Goal: Task Accomplishment & Management: Complete application form

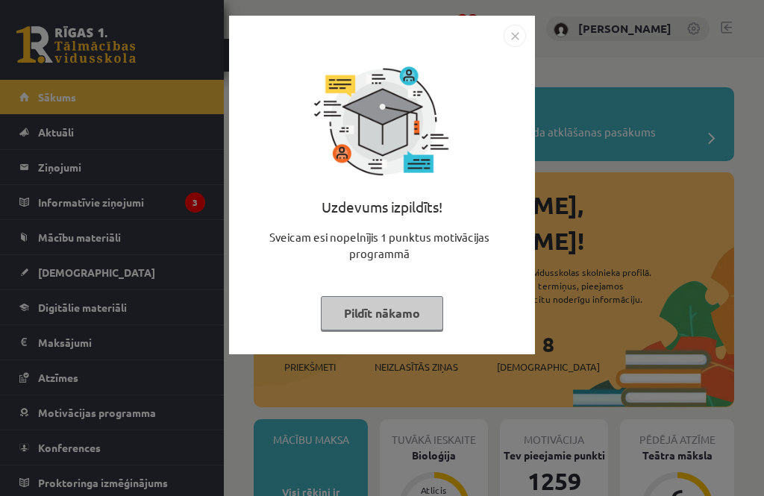
click at [510, 37] on img "Close" at bounding box center [514, 36] width 22 height 22
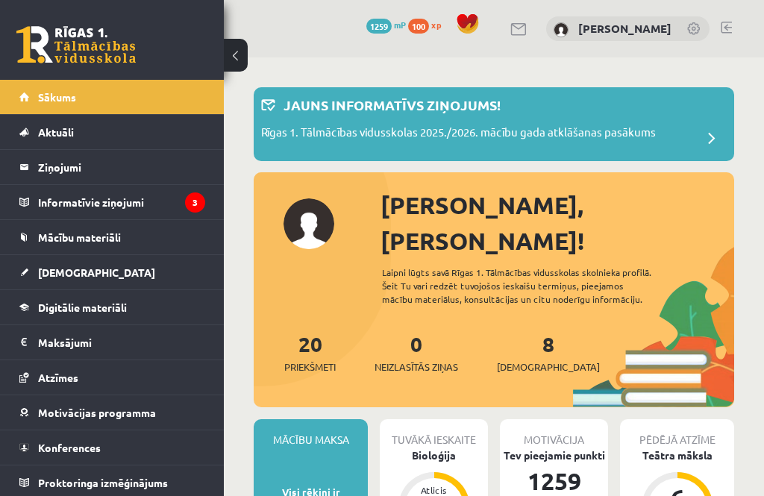
click at [75, 191] on legend "Informatīvie ziņojumi 3" at bounding box center [121, 202] width 167 height 34
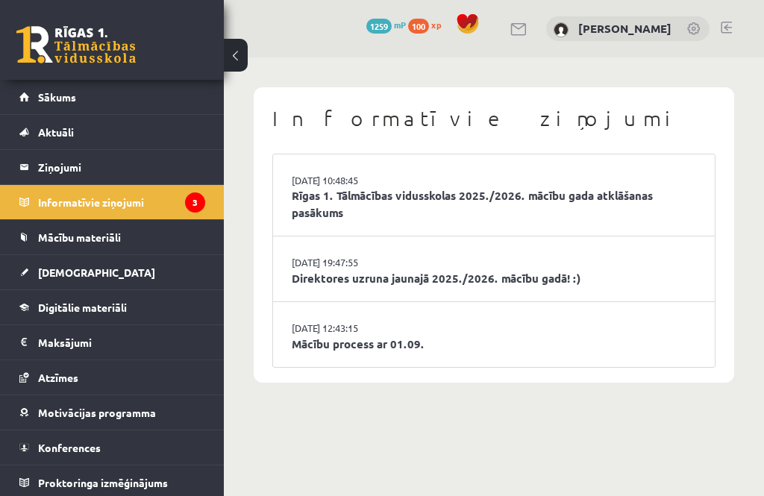
click at [89, 94] on link "Sākums" at bounding box center [112, 97] width 186 height 34
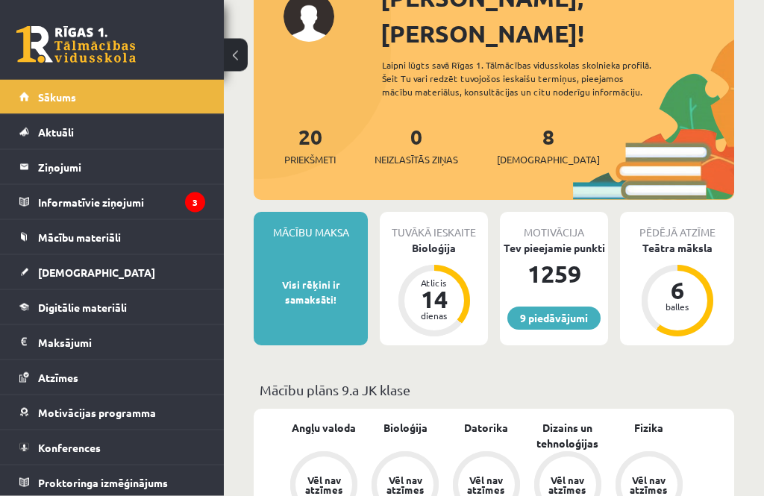
scroll to position [207, 0]
click at [430, 240] on div "Bioloģija" at bounding box center [434, 248] width 108 height 16
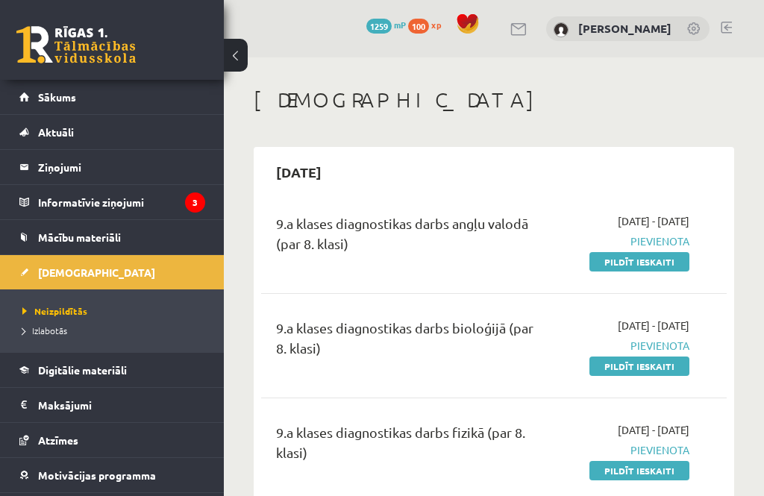
click at [656, 263] on link "Pildīt ieskaiti" at bounding box center [639, 261] width 100 height 19
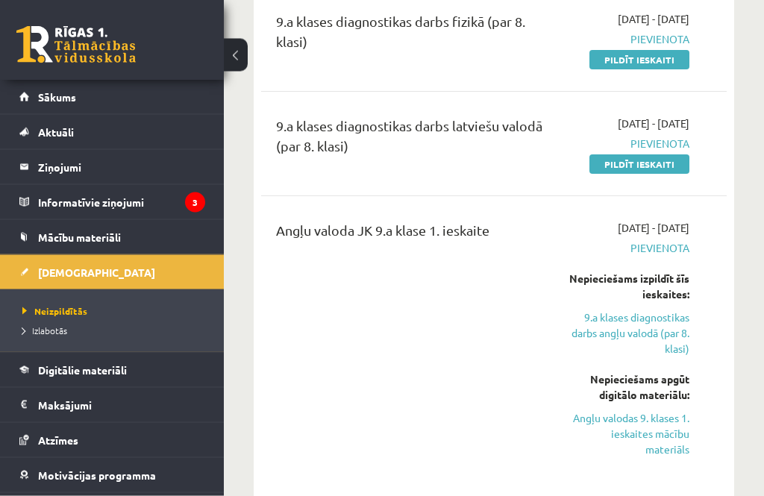
click at [638, 310] on link "9.a klases diagnostikas darbs angļu valodā (par 8. klasi)" at bounding box center [627, 333] width 123 height 47
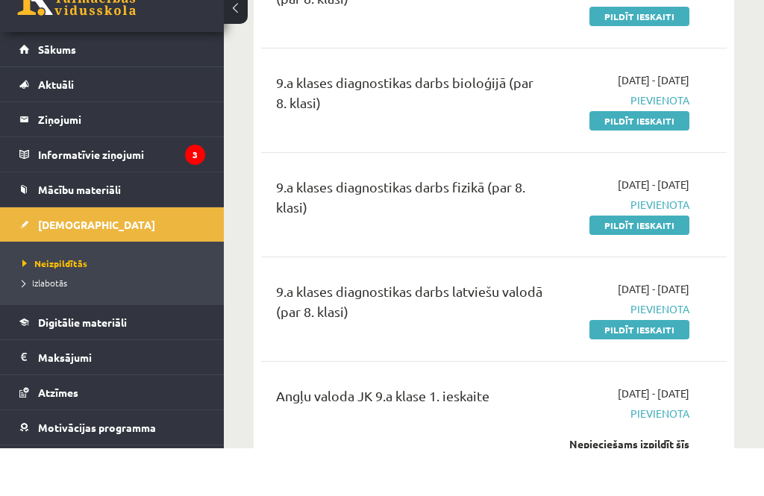
scroll to position [245, 0]
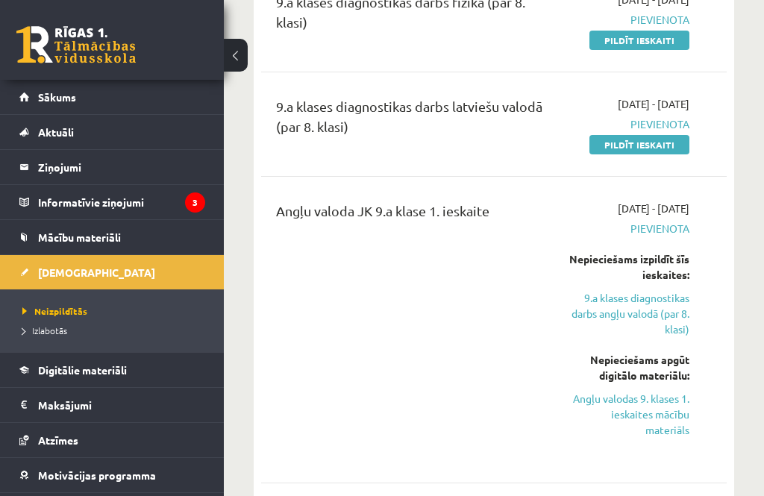
click at [668, 306] on link "9.a klases diagnostikas darbs angļu valodā (par 8. klasi)" at bounding box center [627, 313] width 123 height 47
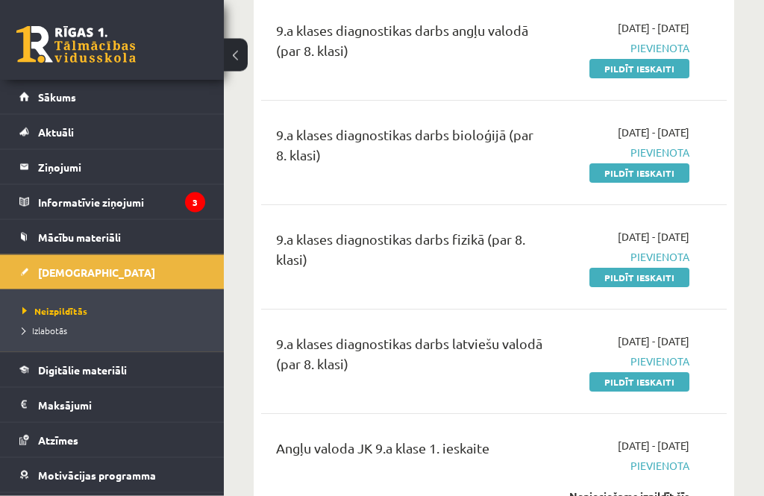
scroll to position [0, 0]
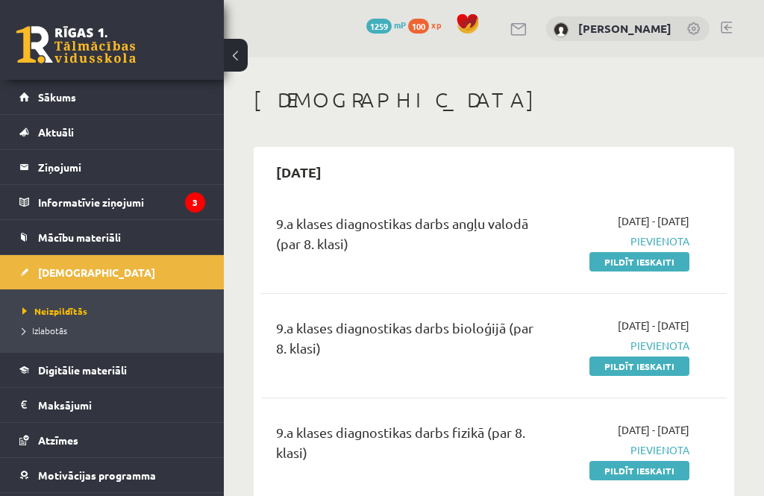
click at [658, 262] on link "Pildīt ieskaiti" at bounding box center [639, 261] width 100 height 19
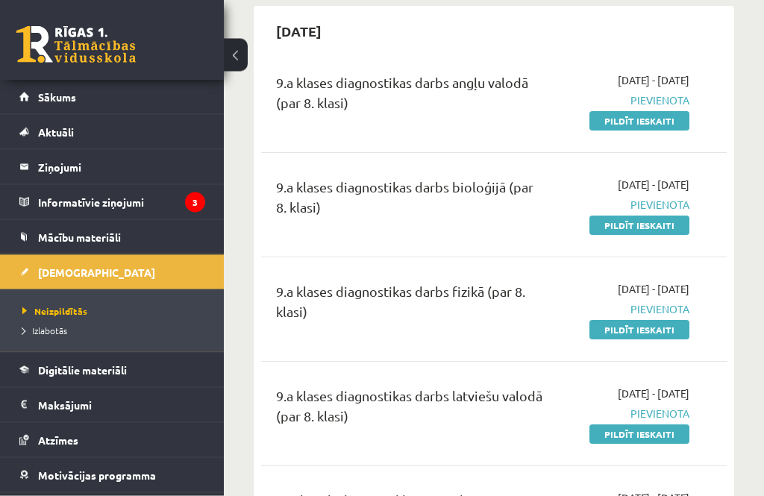
scroll to position [141, 0]
click at [658, 116] on link "Pildīt ieskaiti" at bounding box center [639, 120] width 100 height 19
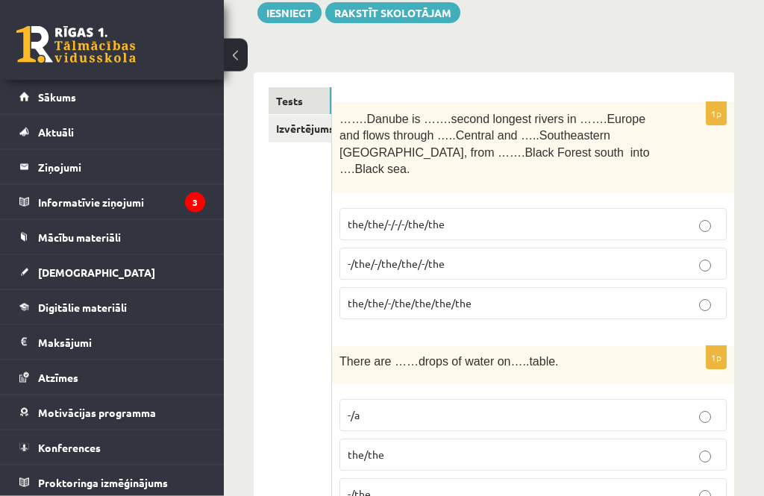
scroll to position [193, 0]
click at [449, 216] on p "the/the/-/-/-/the/the" at bounding box center [533, 224] width 371 height 16
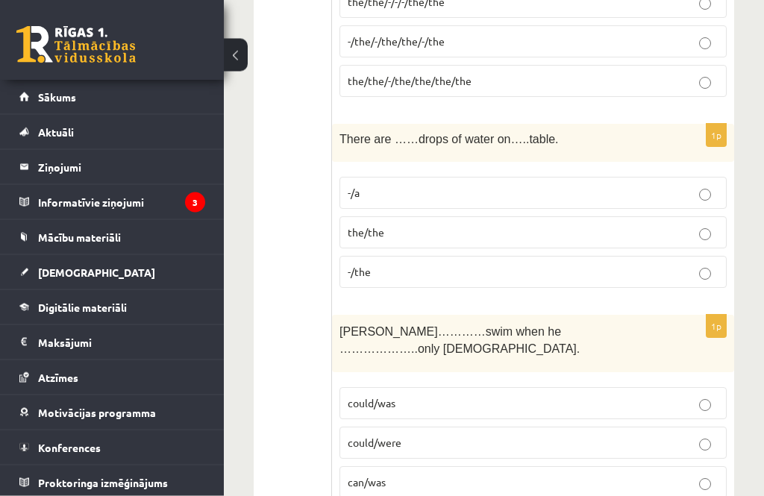
scroll to position [415, 0]
click at [393, 265] on p "-/the" at bounding box center [533, 273] width 371 height 16
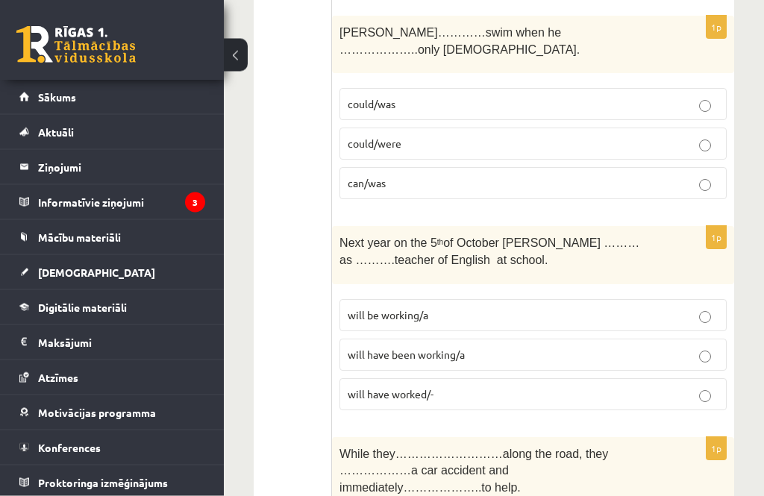
scroll to position [716, 0]
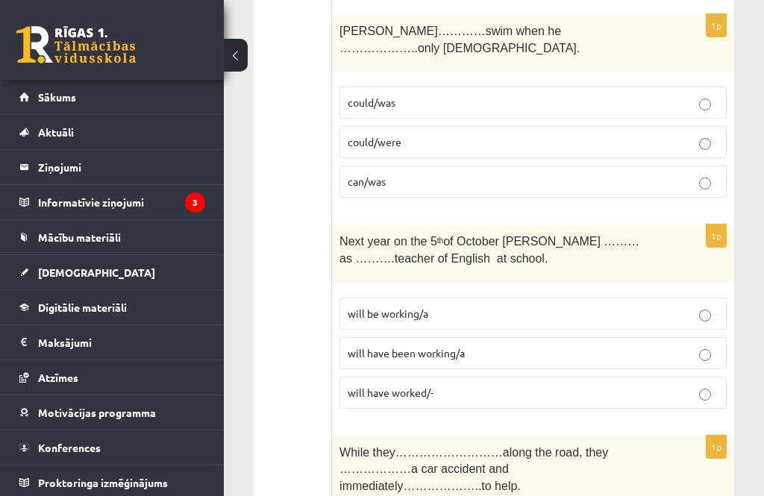
click at [463, 87] on label "could/was" at bounding box center [532, 103] width 387 height 32
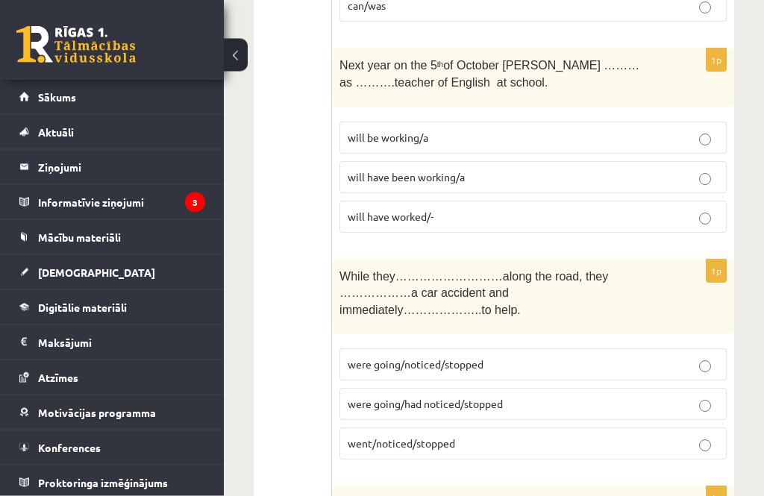
scroll to position [892, 0]
click at [475, 122] on label "will be working/a" at bounding box center [532, 138] width 387 height 32
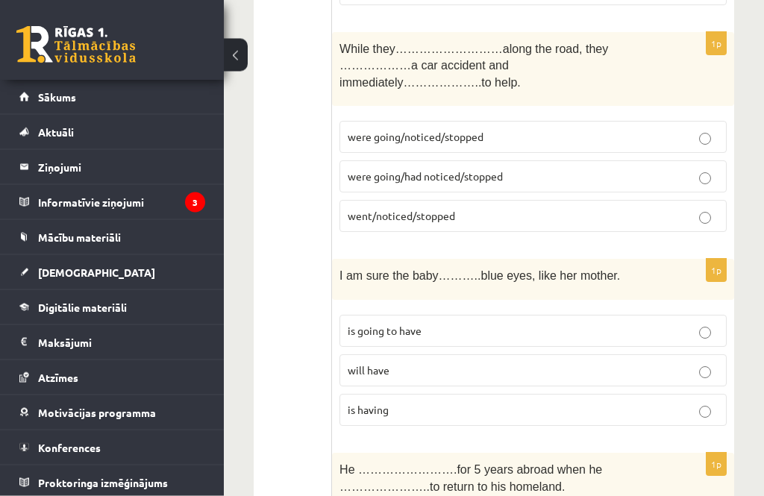
scroll to position [1119, 0]
click at [430, 209] on span "went/noticed/stopped" at bounding box center [401, 215] width 107 height 13
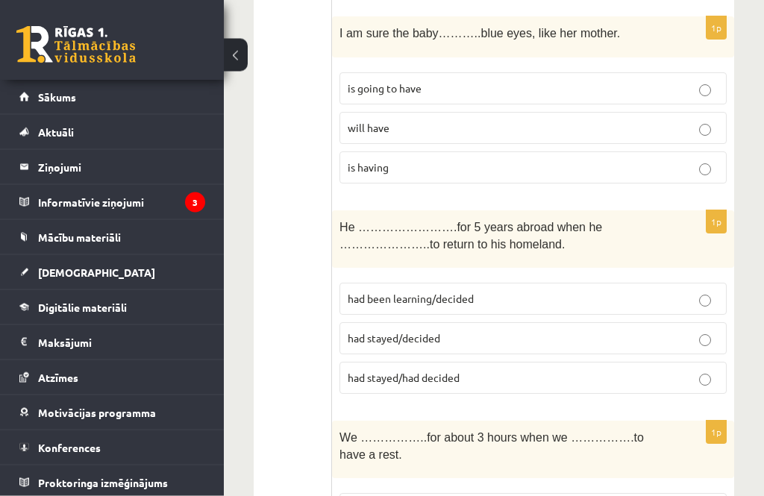
scroll to position [1362, 0]
click at [447, 120] on p "will have" at bounding box center [533, 128] width 371 height 16
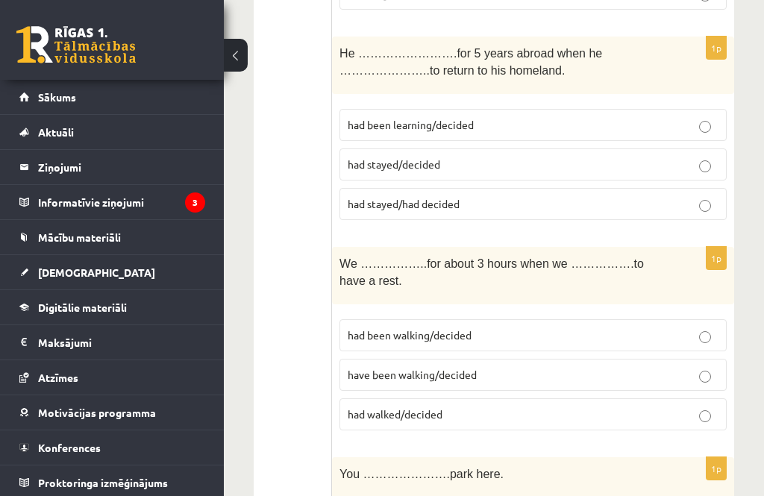
scroll to position [1514, 0]
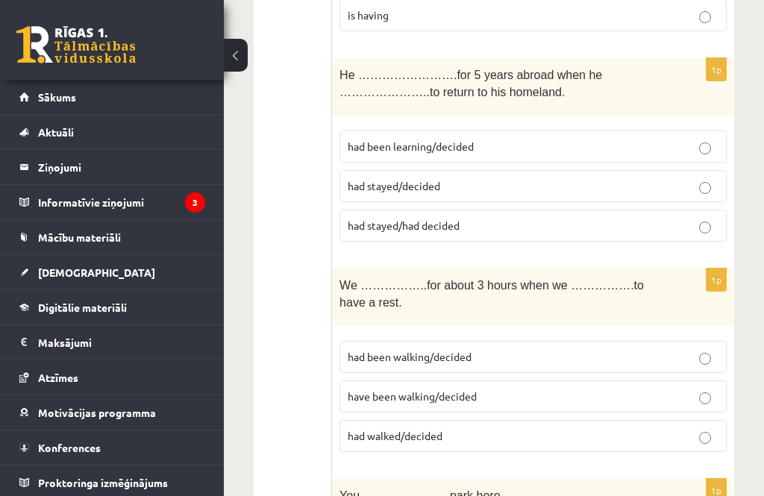
click at [440, 170] on label "had stayed/decided" at bounding box center [532, 186] width 387 height 32
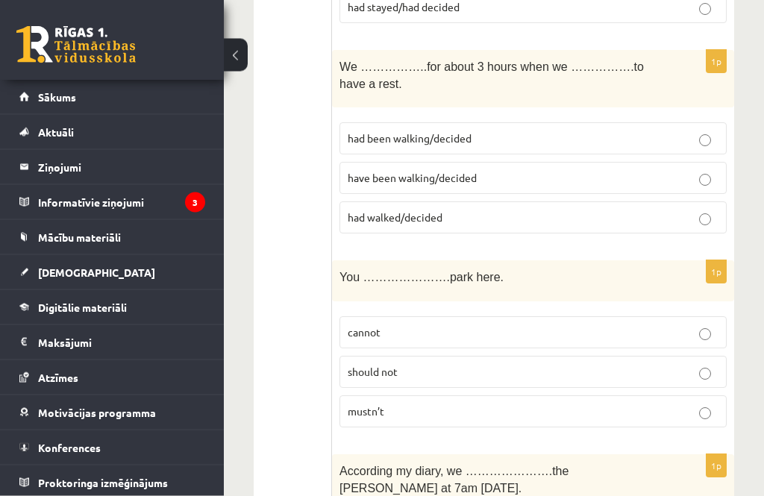
scroll to position [1732, 0]
click at [361, 122] on label "had been walking/decided" at bounding box center [532, 138] width 387 height 32
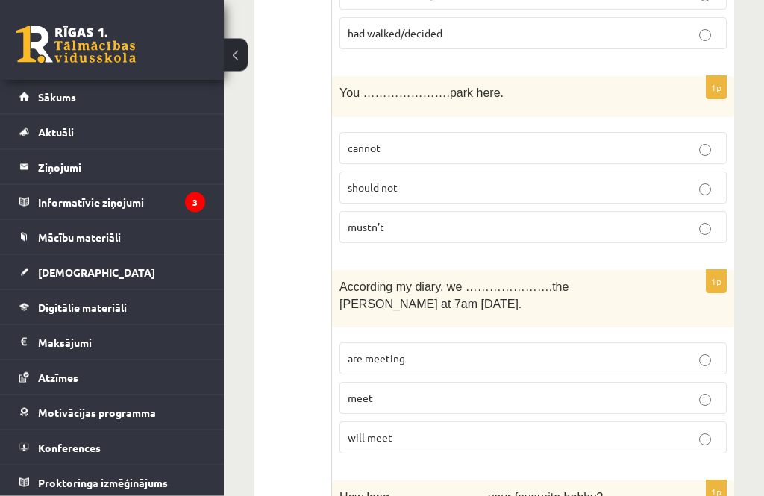
scroll to position [1917, 0]
click at [374, 132] on label "cannot" at bounding box center [532, 148] width 387 height 32
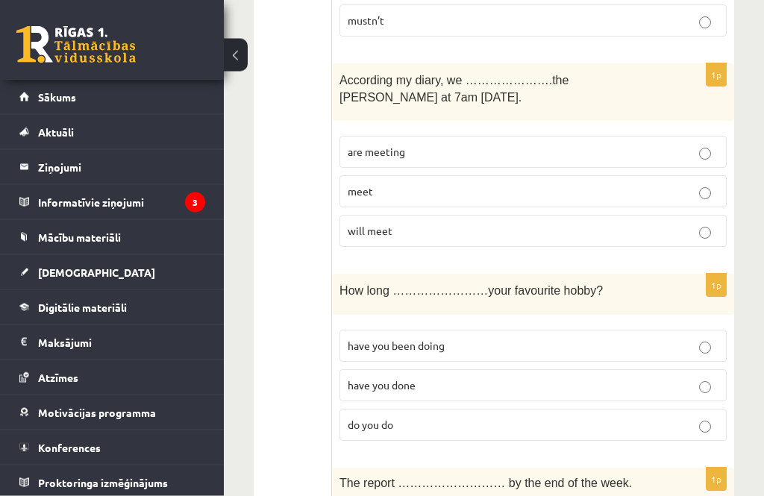
scroll to position [2124, 0]
click at [431, 143] on p "are meeting" at bounding box center [533, 151] width 371 height 16
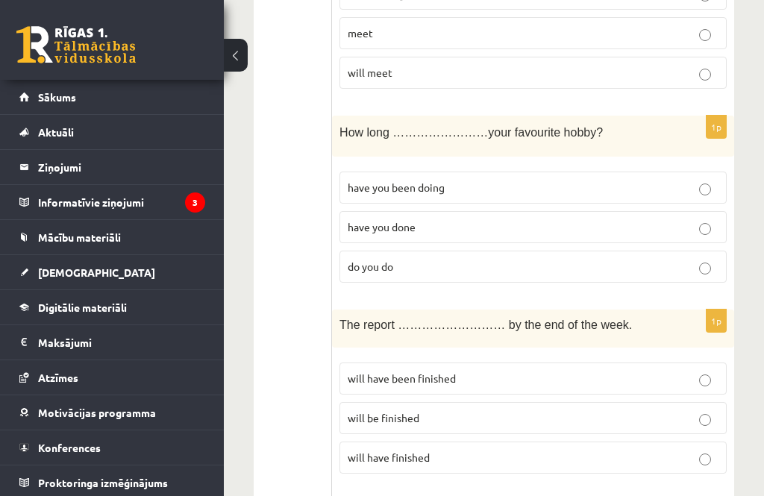
scroll to position [2316, 0]
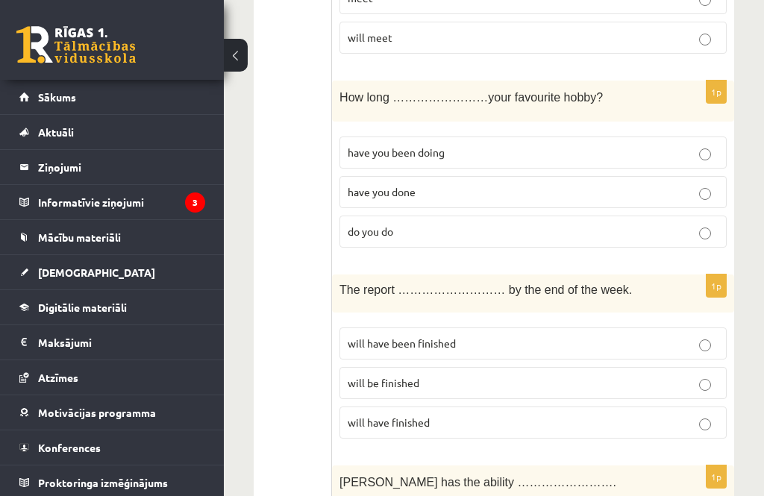
click at [494, 136] on label "have you been doing" at bounding box center [532, 152] width 387 height 32
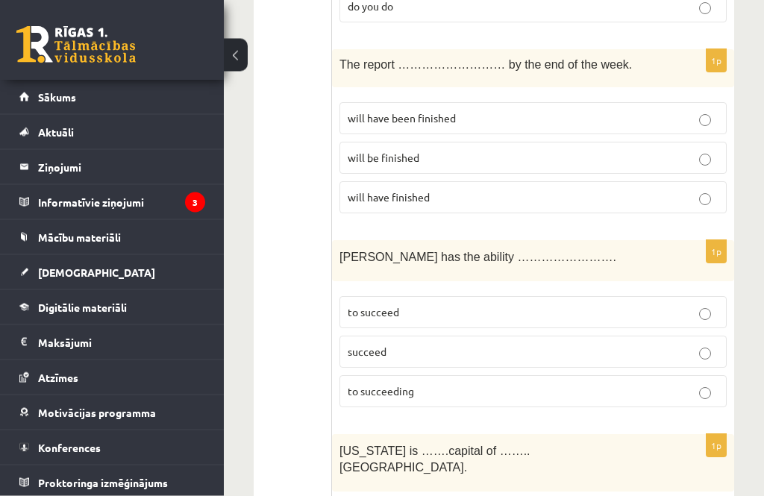
scroll to position [2562, 0]
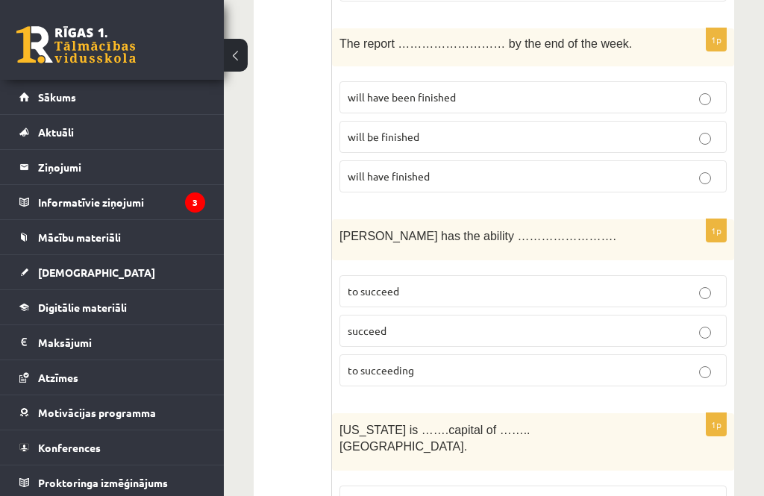
click at [427, 129] on p "will be finished" at bounding box center [533, 137] width 371 height 16
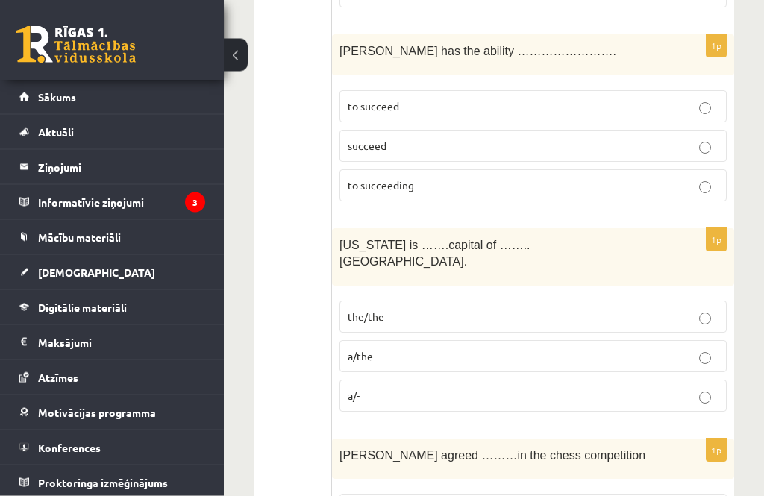
scroll to position [2743, 0]
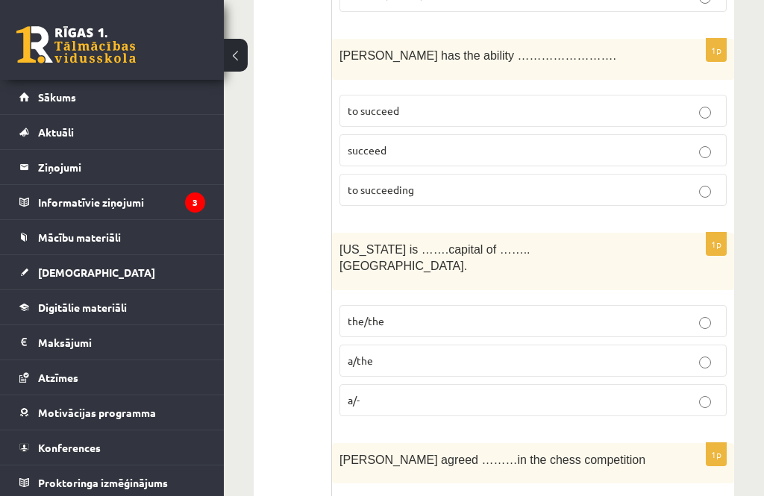
click at [431, 103] on p "to succeed" at bounding box center [533, 111] width 371 height 16
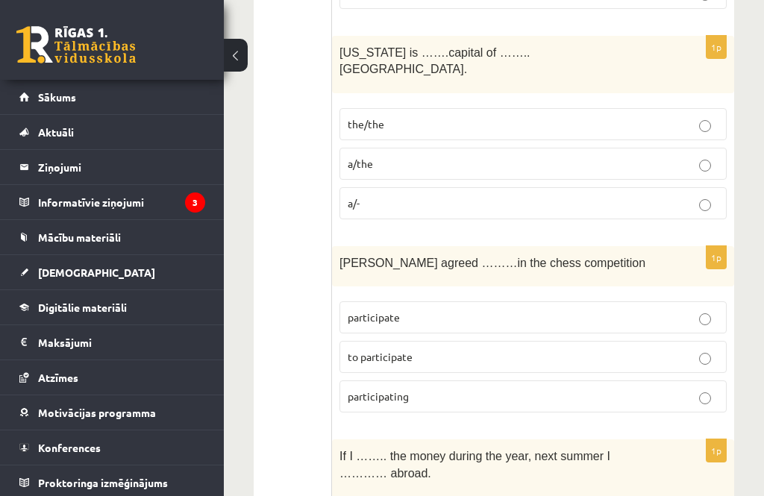
scroll to position [2940, 0]
click at [397, 195] on p "a/-" at bounding box center [533, 203] width 371 height 16
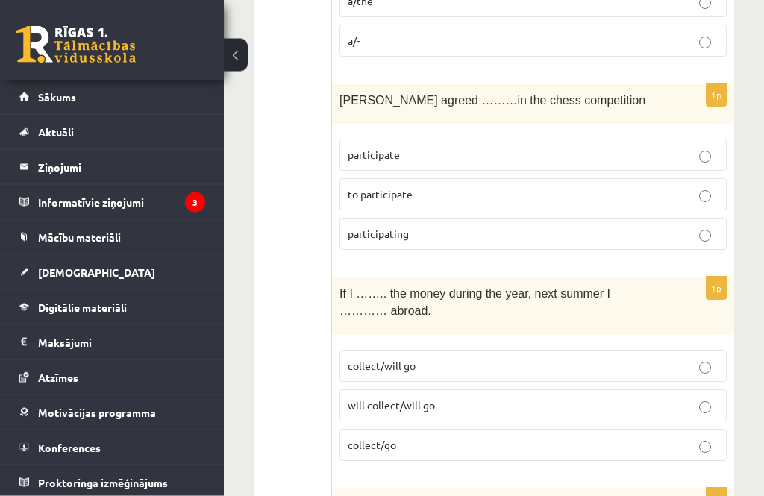
scroll to position [3102, 0]
click at [371, 178] on label "to participate" at bounding box center [532, 194] width 387 height 32
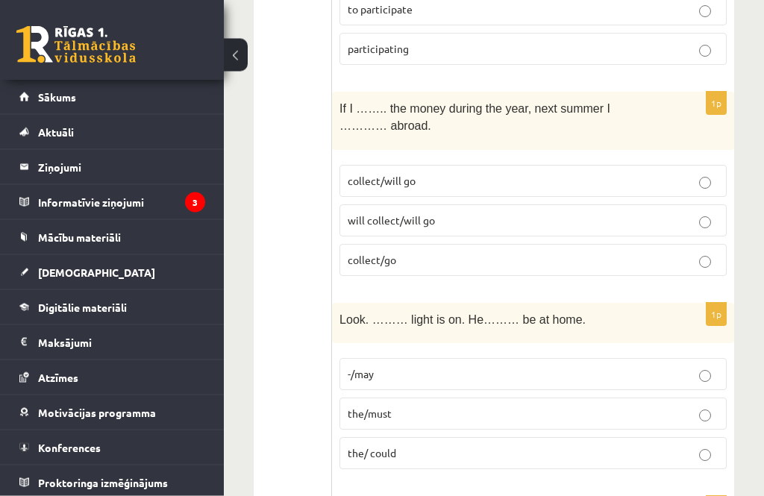
scroll to position [3288, 0]
click at [389, 212] on p "will collect/will go" at bounding box center [533, 220] width 371 height 16
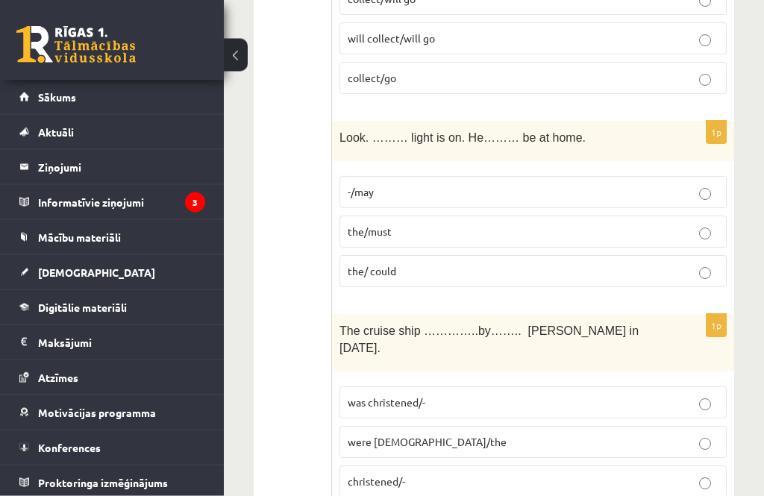
scroll to position [3469, 0]
click at [359, 224] on span "the/must" at bounding box center [370, 230] width 44 height 13
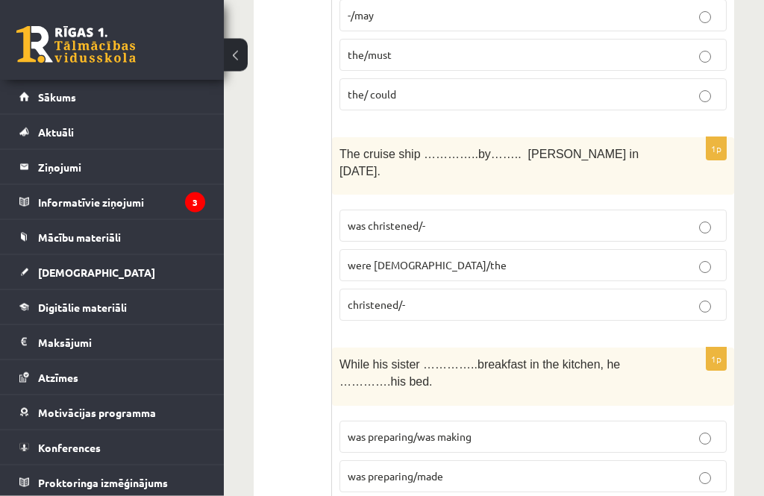
scroll to position [3659, 0]
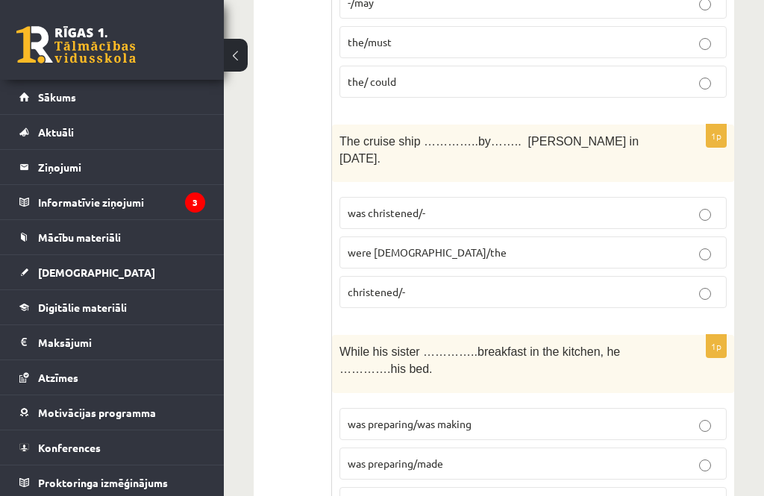
click at [395, 197] on label "was christened/-" at bounding box center [532, 213] width 387 height 32
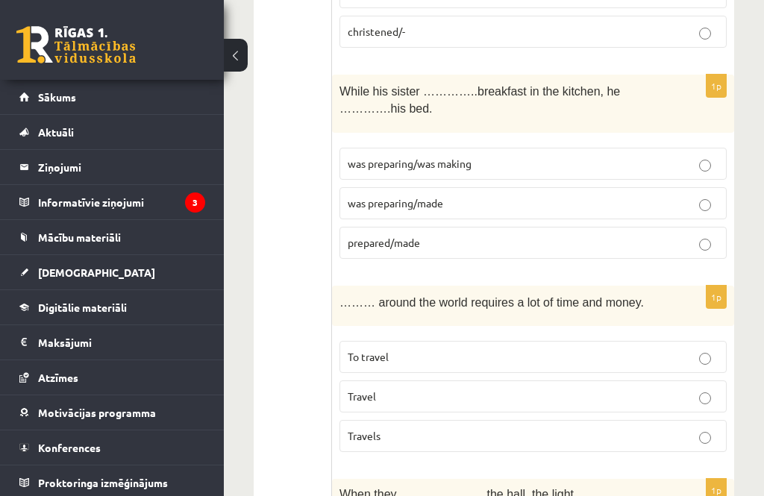
scroll to position [3918, 0]
click at [394, 148] on label "was preparing/was making" at bounding box center [532, 164] width 387 height 32
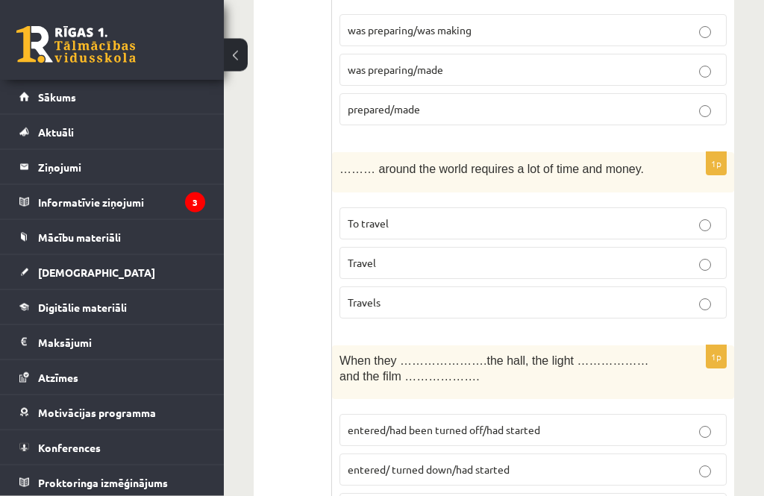
scroll to position [4052, 0]
click at [380, 207] on label "To travel" at bounding box center [532, 223] width 387 height 32
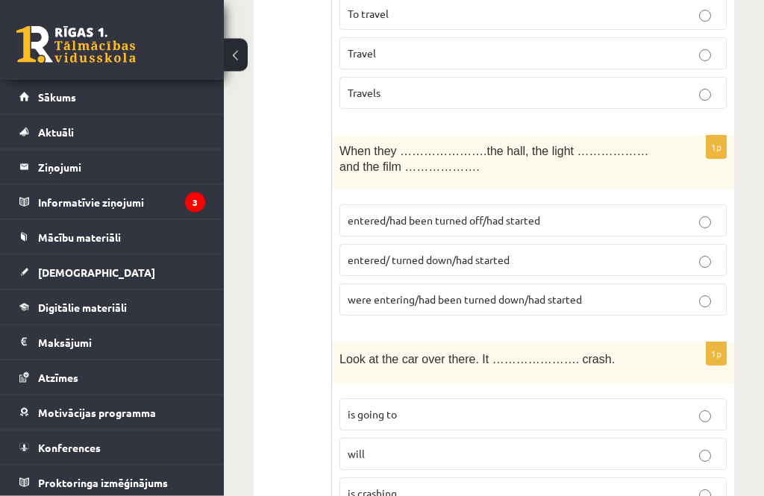
scroll to position [4262, 0]
click at [416, 283] on label "were entering/had been turned down/had started" at bounding box center [532, 299] width 387 height 32
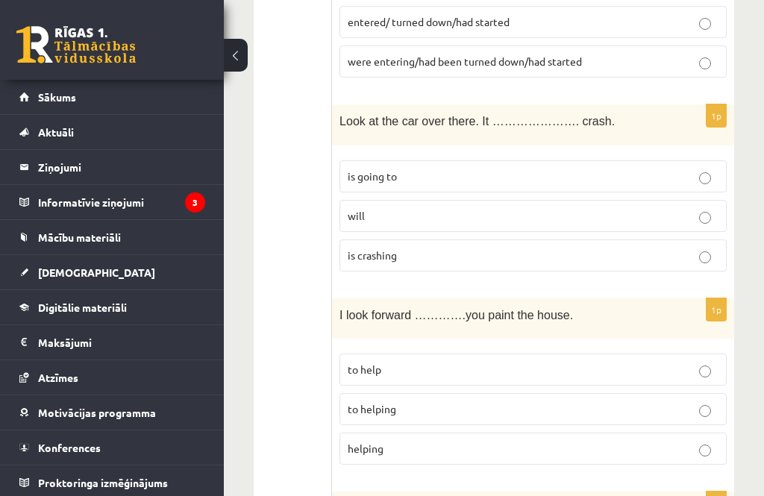
scroll to position [4499, 0]
click at [381, 154] on fieldset "is going to will is crashing" at bounding box center [532, 215] width 387 height 123
click at [417, 161] on label "is going to" at bounding box center [532, 177] width 387 height 32
click at [361, 210] on span "will" at bounding box center [356, 216] width 17 height 13
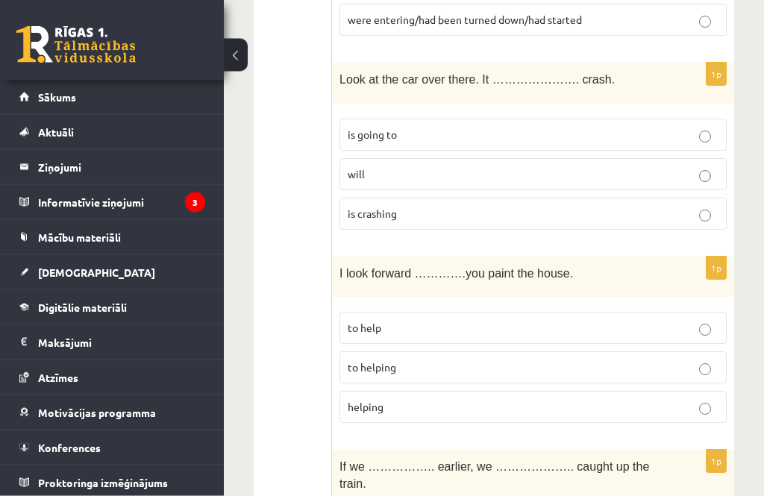
scroll to position [4542, 0]
click at [362, 119] on label "is going to" at bounding box center [532, 135] width 387 height 32
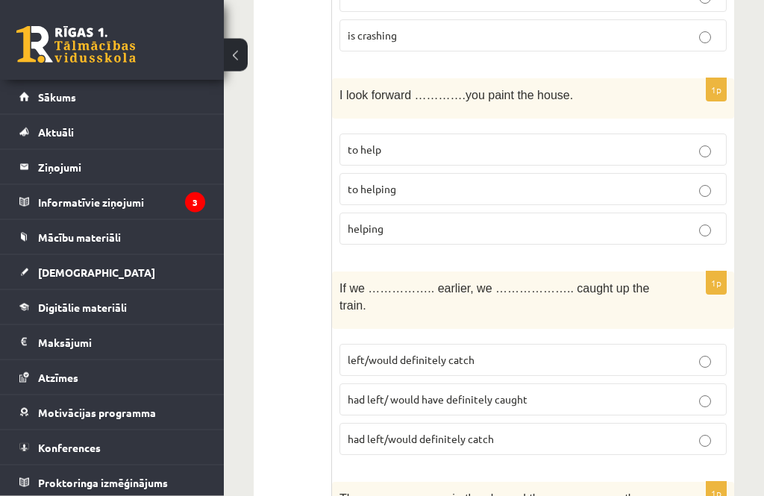
scroll to position [4721, 0]
click at [373, 181] on span "to helping" at bounding box center [372, 187] width 48 height 13
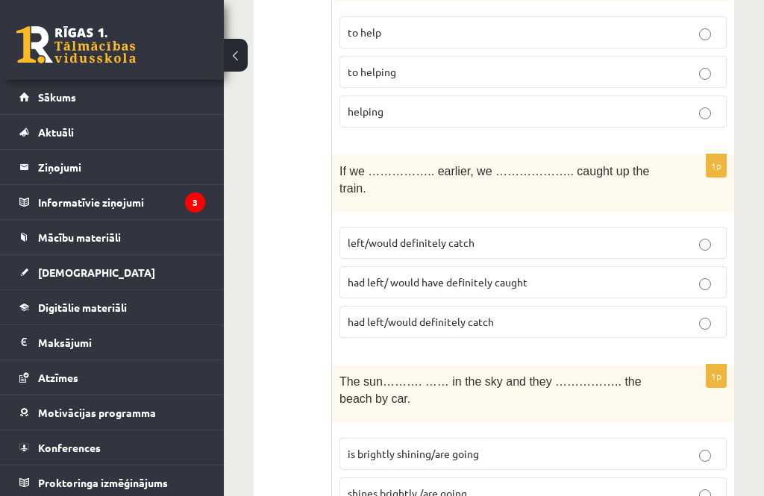
scroll to position [4876, 0]
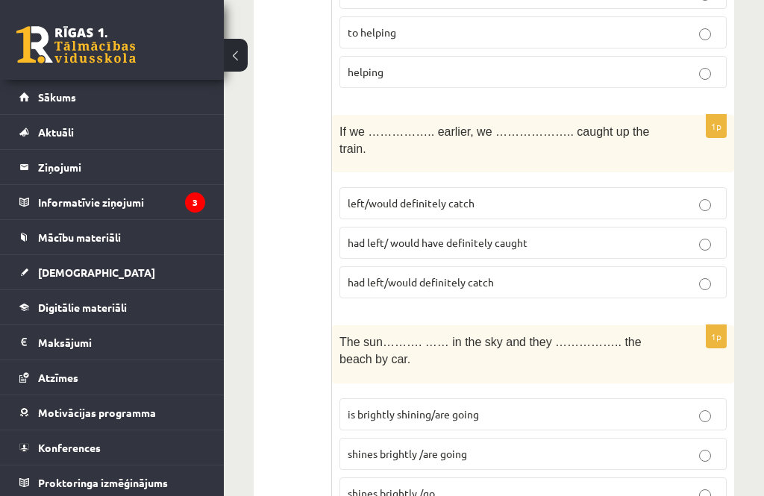
click at [435, 236] on span "had left/ would have definitely caught" at bounding box center [438, 242] width 180 height 13
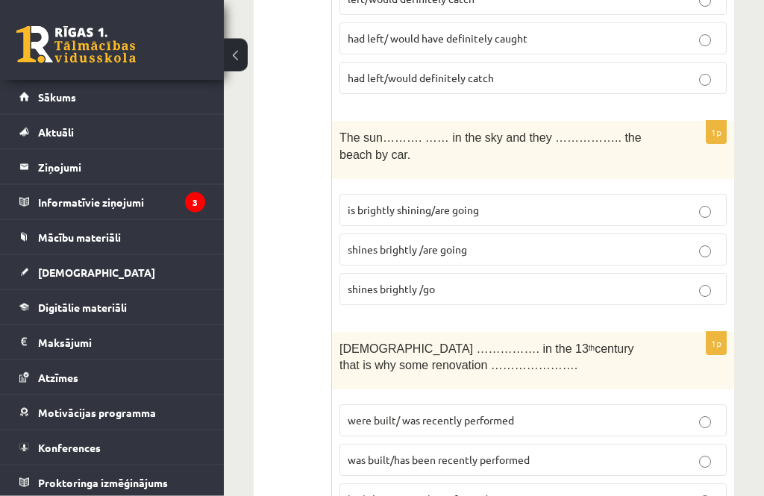
scroll to position [5081, 0]
click at [400, 203] on span "is brightly shining/are going" at bounding box center [413, 209] width 131 height 13
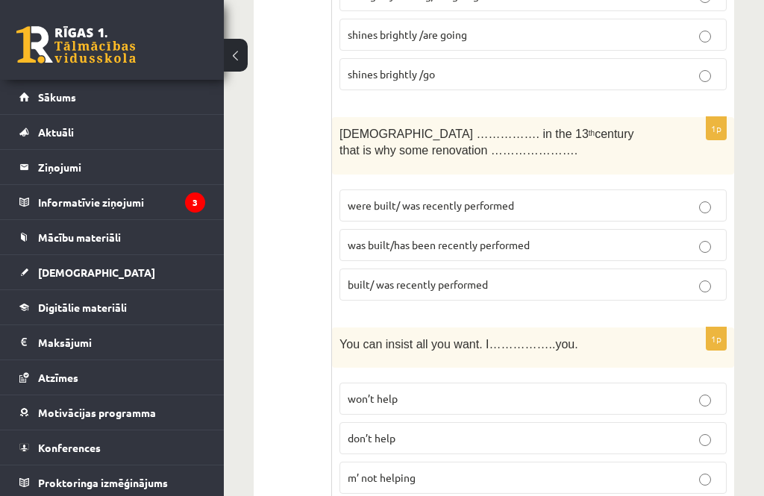
scroll to position [5297, 0]
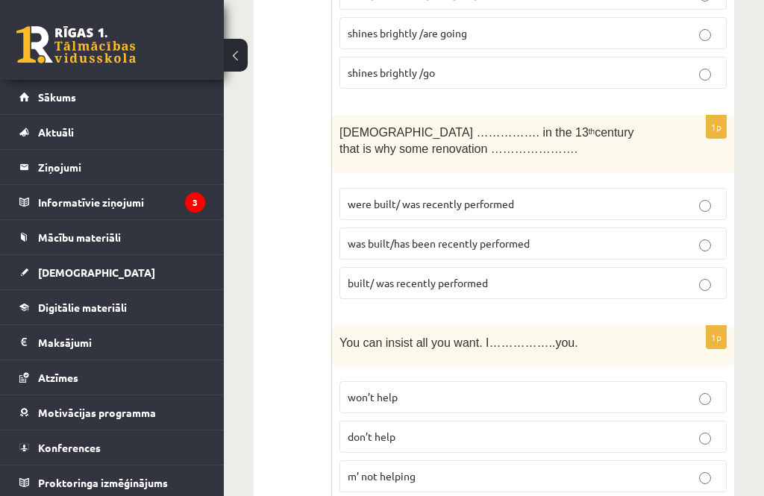
click at [416, 236] on span "was built/has been recently performed" at bounding box center [439, 242] width 182 height 13
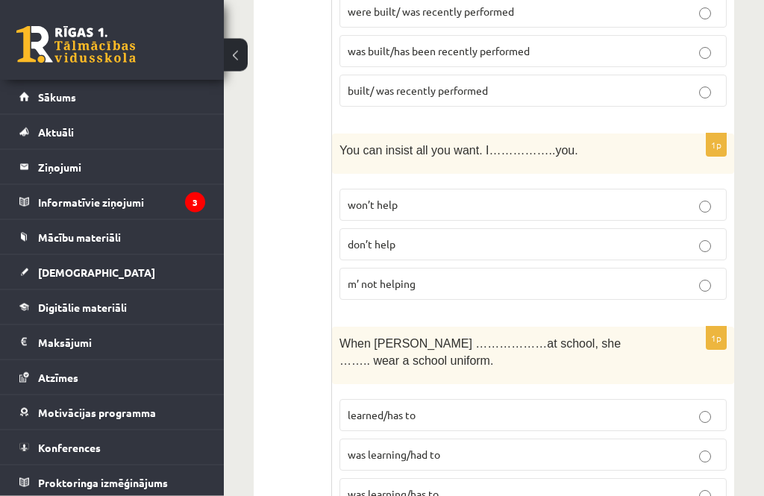
scroll to position [5489, 0]
click at [399, 189] on label "won’t help" at bounding box center [532, 205] width 387 height 32
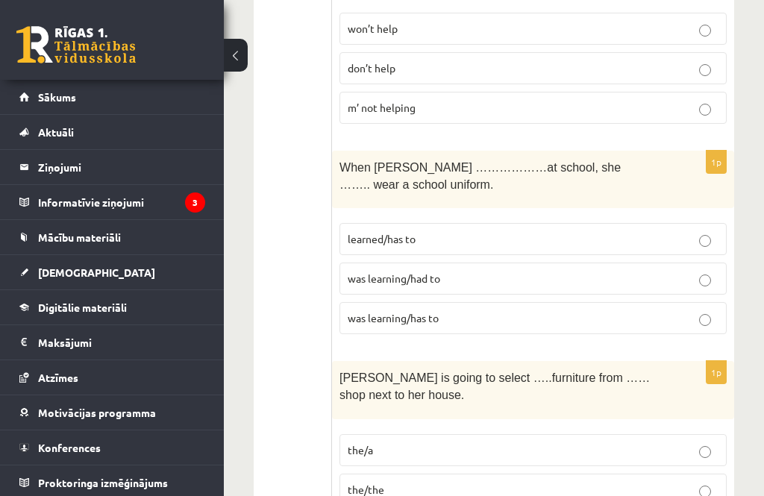
scroll to position [5671, 0]
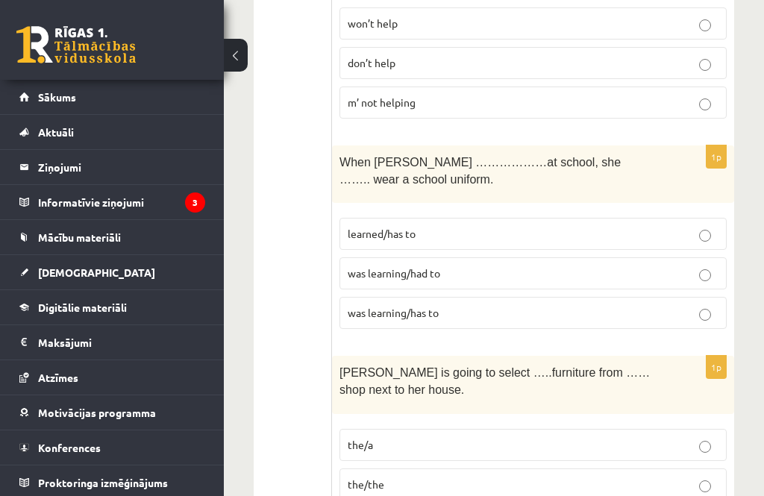
click at [362, 266] on span "was learning/had to" at bounding box center [394, 272] width 92 height 13
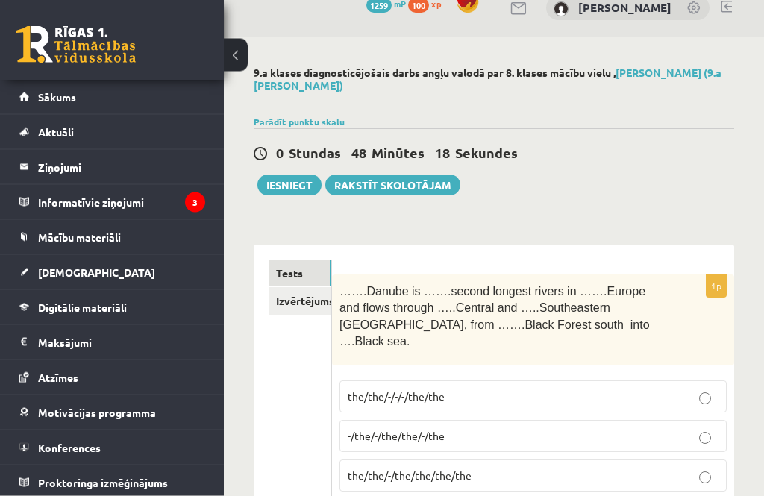
scroll to position [0, 0]
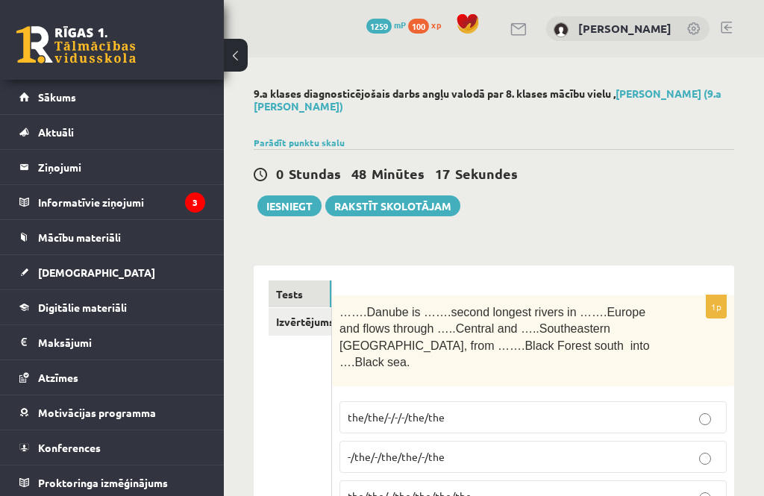
click at [291, 311] on link "Izvērtējums!" at bounding box center [299, 322] width 63 height 28
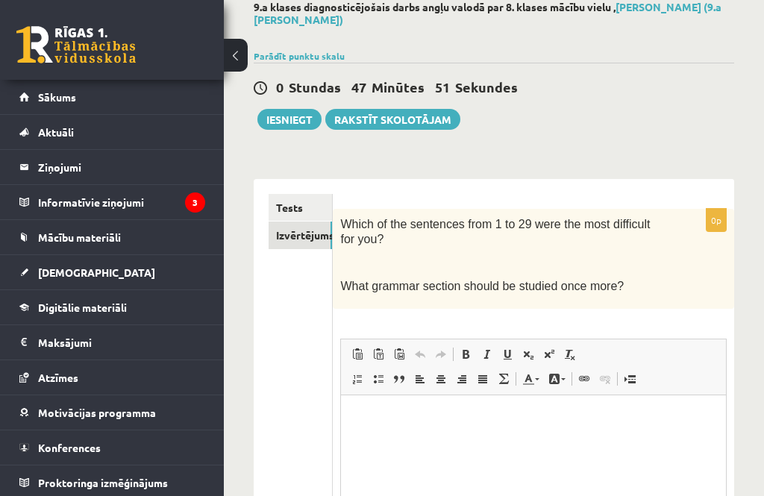
click at [395, 422] on p "Rich Text Editor, wiswyg-editor-user-answer-47363759609220" at bounding box center [533, 417] width 355 height 16
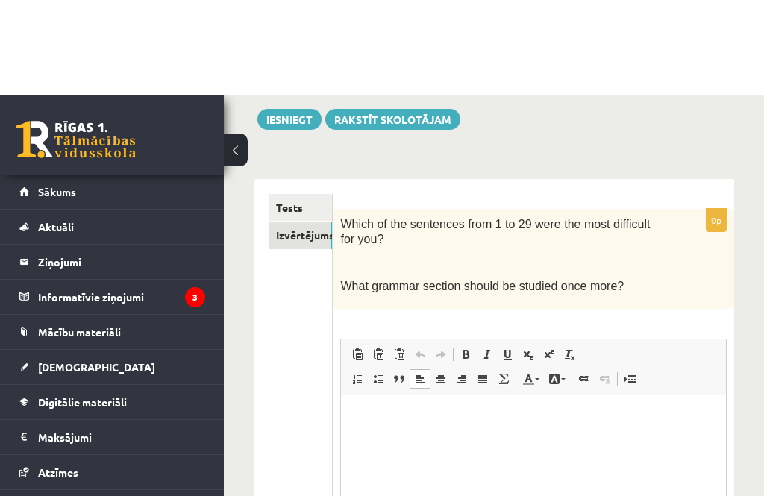
scroll to position [182, 0]
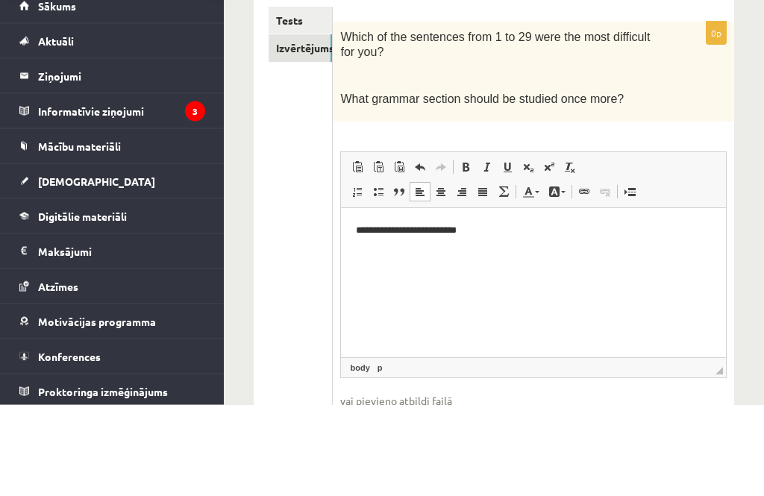
click at [453, 223] on p "**********" at bounding box center [533, 230] width 354 height 15
click at [570, 225] on p "**********" at bounding box center [533, 230] width 354 height 15
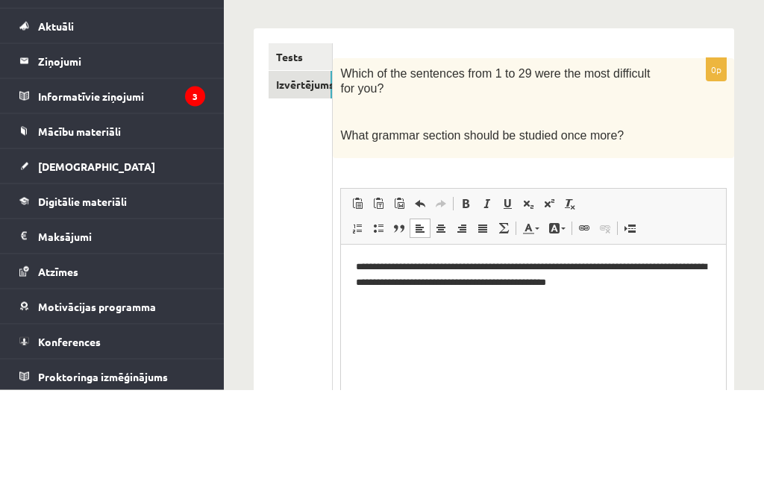
scroll to position [131, 0]
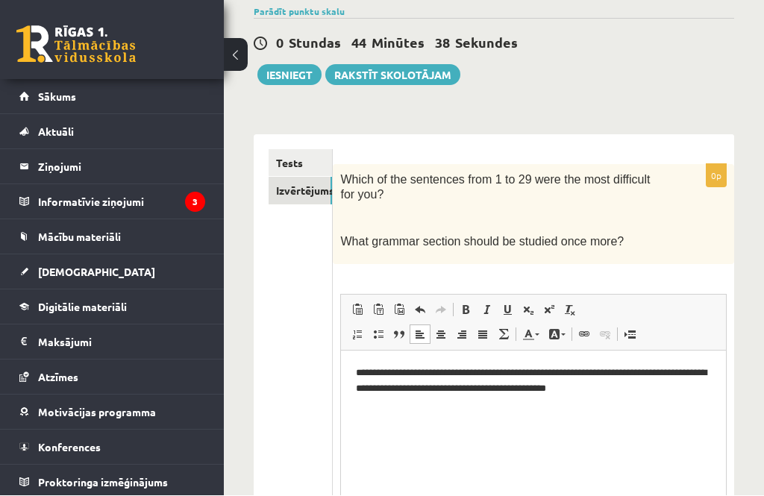
click at [311, 150] on link "Tests" at bounding box center [299, 164] width 63 height 28
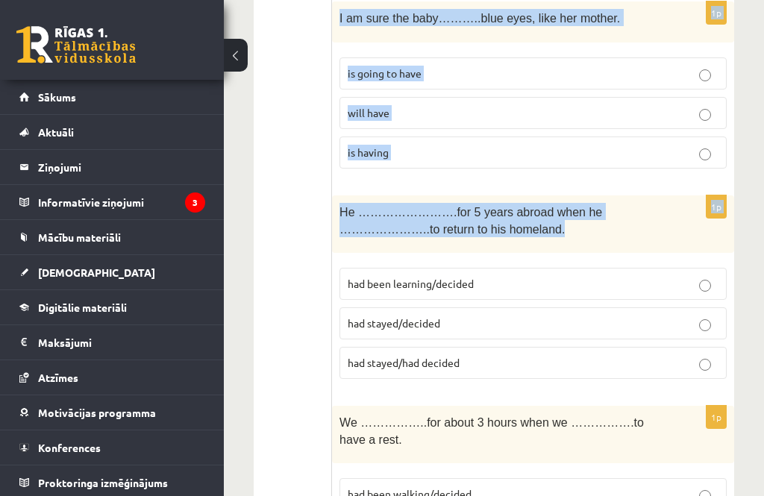
scroll to position [1380, 0]
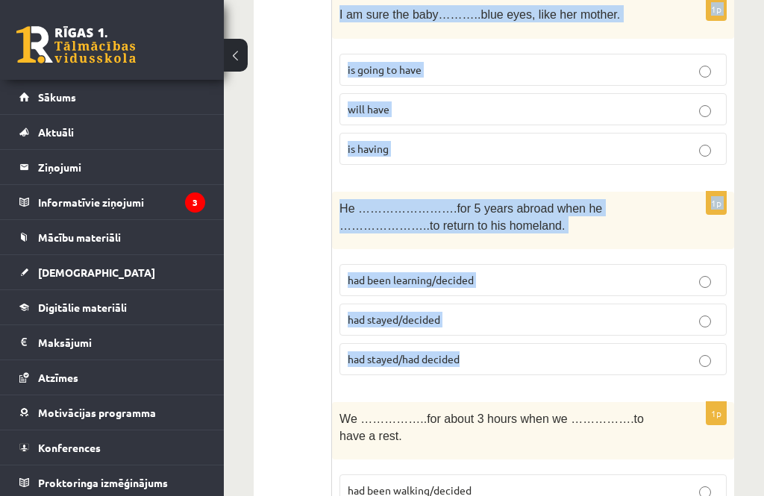
copy form "Danube is …….second longest rivers in …….Europe and flows through …..Central an…"
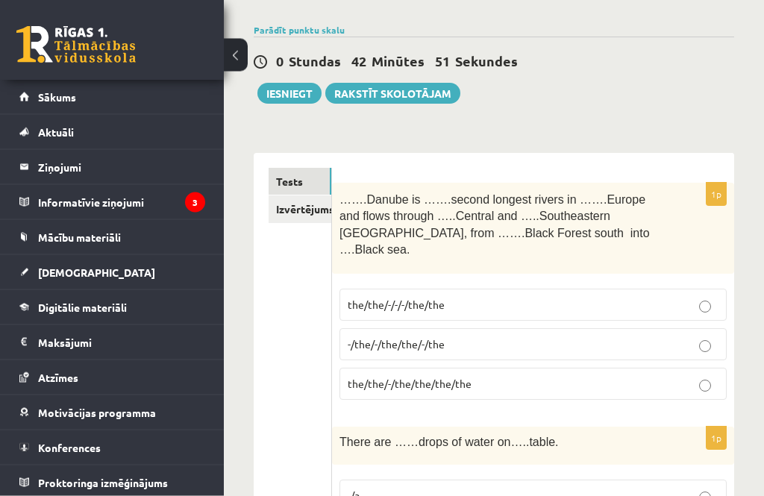
scroll to position [115, 0]
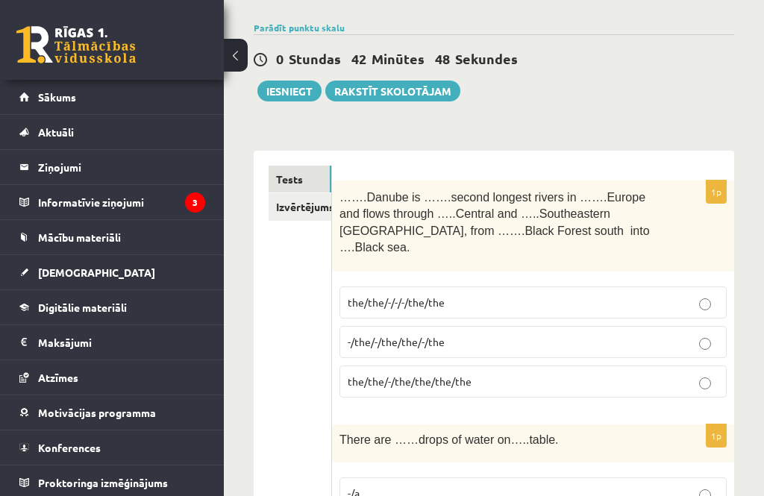
click at [559, 365] on label "the/the/-/the/the/the/the" at bounding box center [532, 381] width 387 height 32
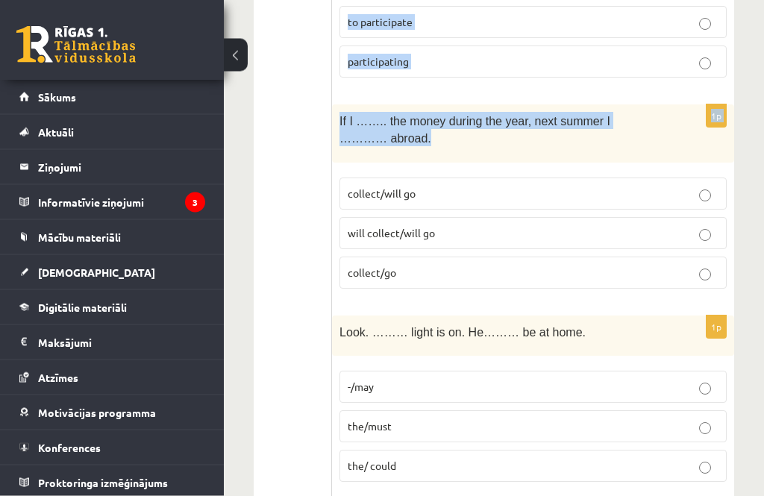
scroll to position [3278, 0]
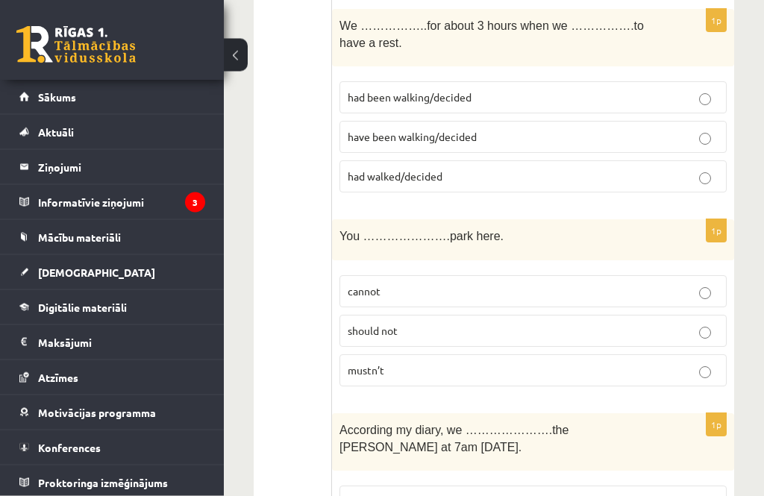
scroll to position [1769, 0]
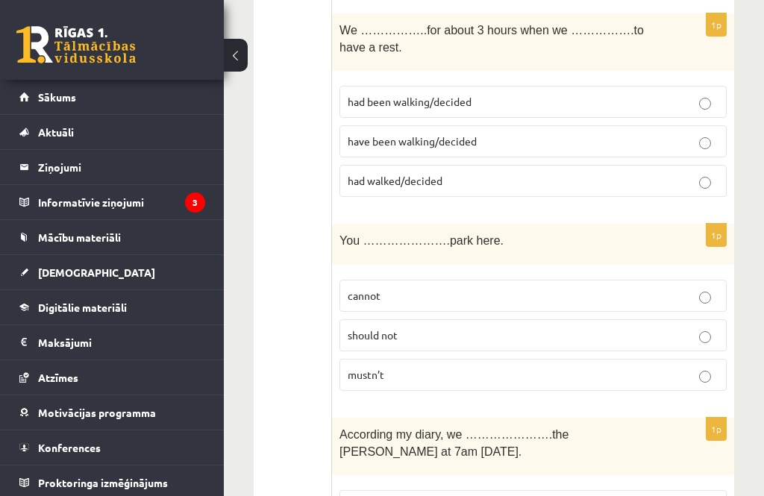
click at [555, 359] on label "mustn’t" at bounding box center [532, 375] width 387 height 32
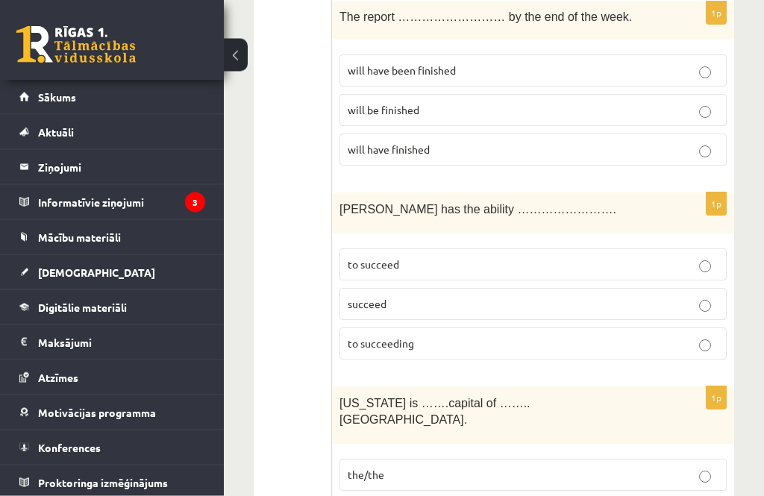
scroll to position [2589, 0]
click at [664, 467] on p "the/the" at bounding box center [533, 475] width 371 height 16
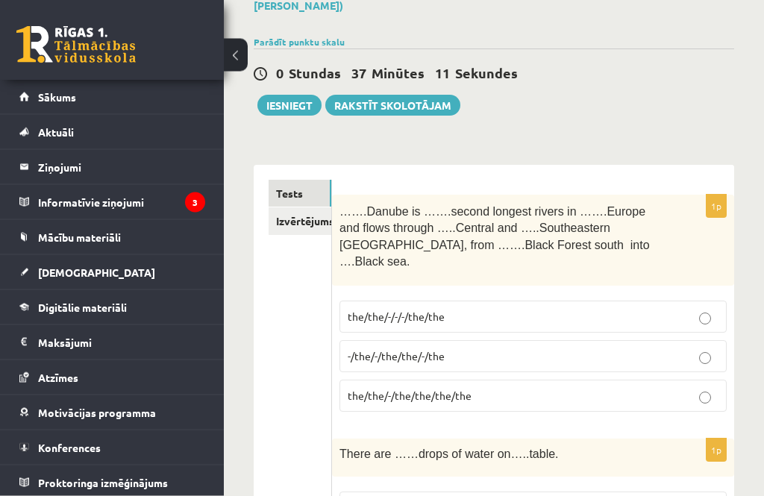
scroll to position [0, 0]
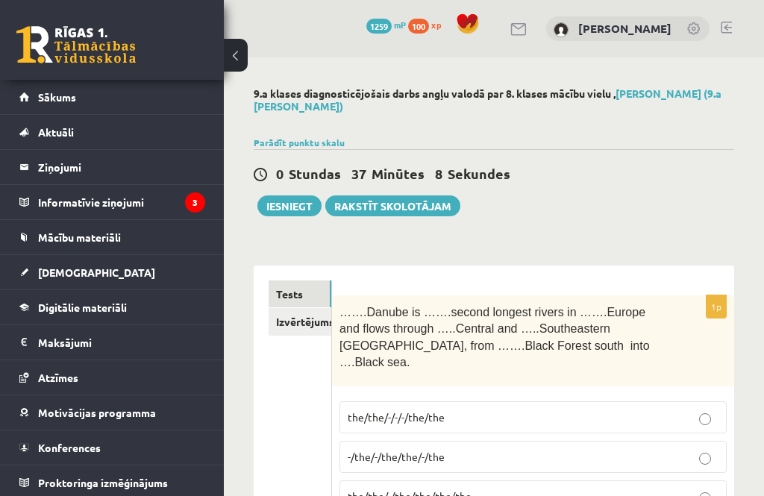
click at [289, 199] on button "Iesniegt" at bounding box center [289, 205] width 64 height 21
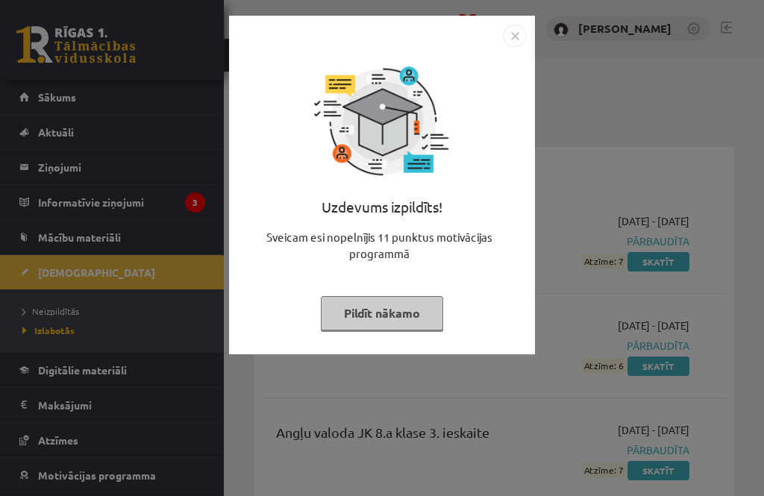
click at [418, 306] on button "Pildīt nākamo" at bounding box center [382, 313] width 122 height 34
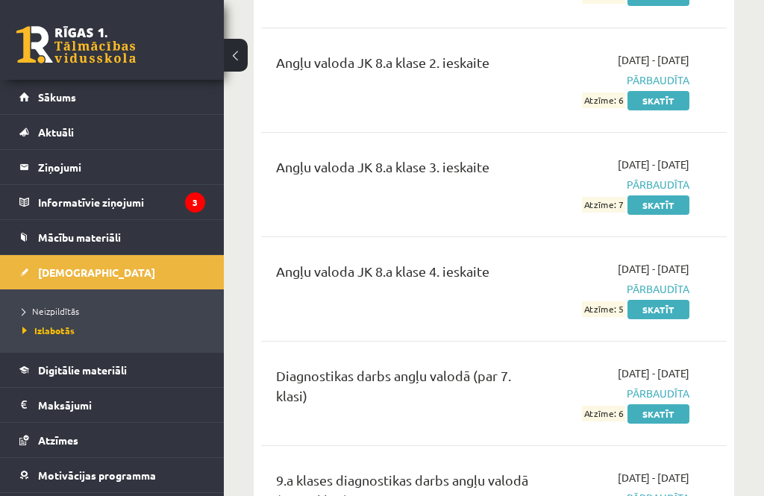
scroll to position [263, 0]
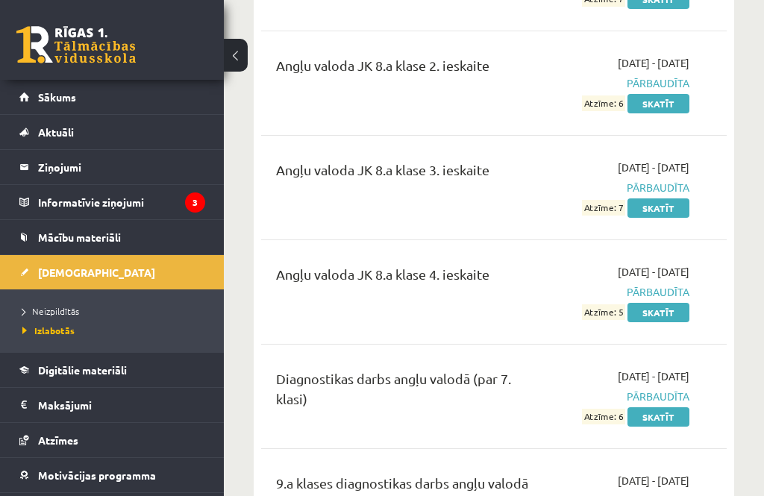
click at [157, 89] on link "Sākums" at bounding box center [112, 97] width 186 height 34
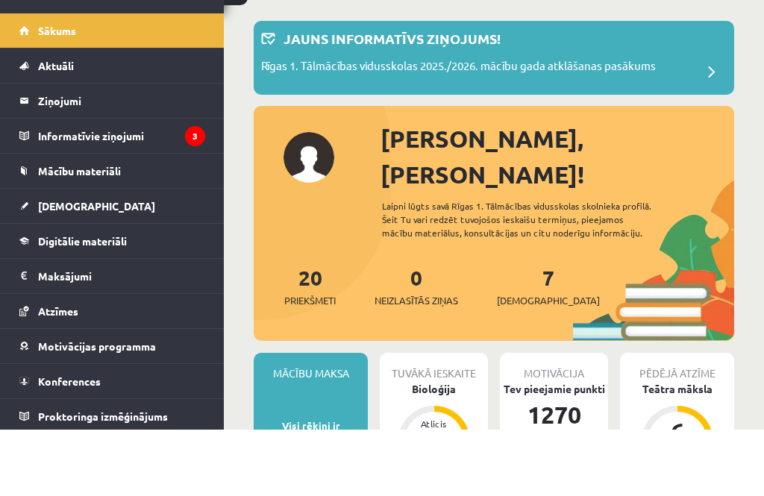
scroll to position [113, 0]
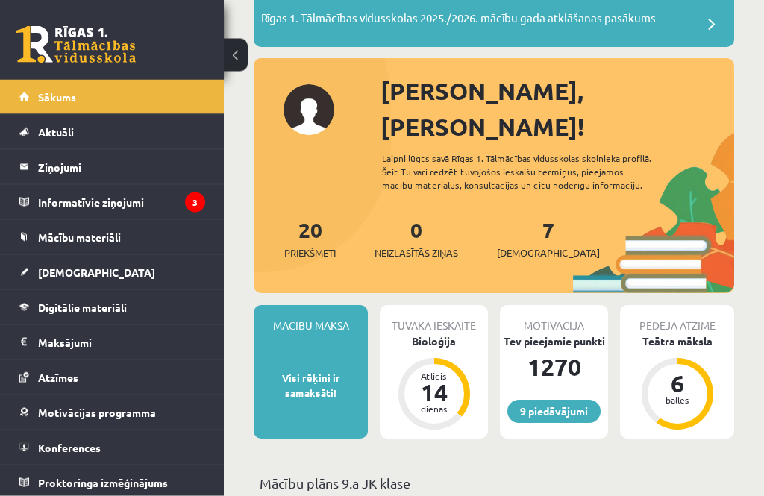
click at [463, 320] on div "Tuvākā ieskaite Bioloģija Atlicis 14 dienas" at bounding box center [434, 372] width 108 height 133
click at [454, 334] on div "Bioloģija" at bounding box center [434, 342] width 108 height 16
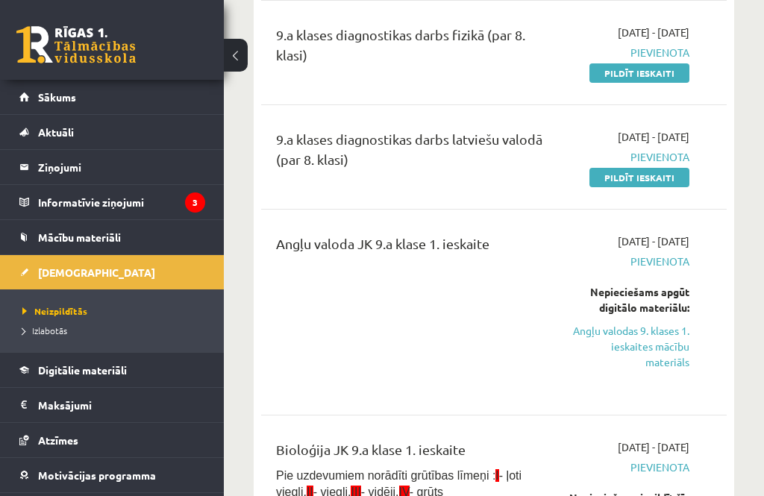
scroll to position [309, 0]
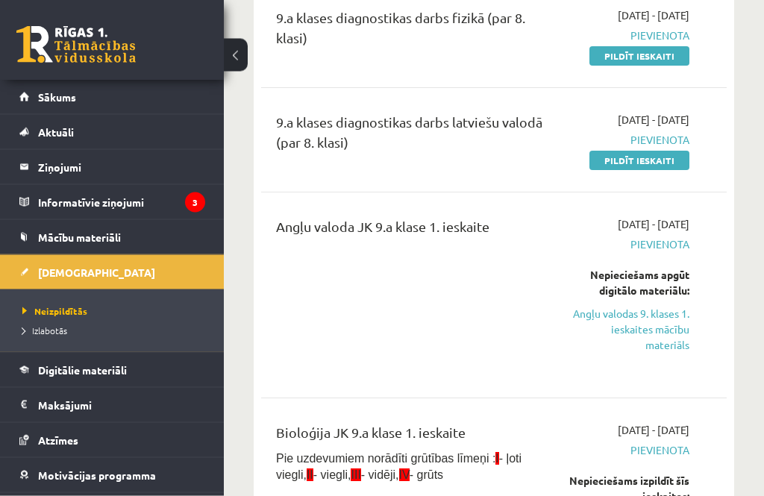
click at [668, 336] on link "Angļu valodas 9. klases 1. ieskaites mācību materiāls" at bounding box center [627, 329] width 123 height 47
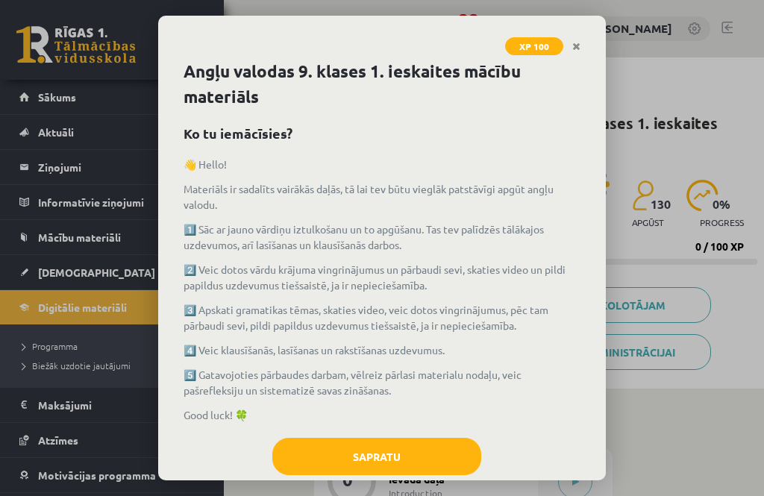
click at [416, 454] on button "Sapratu" at bounding box center [376, 456] width 209 height 37
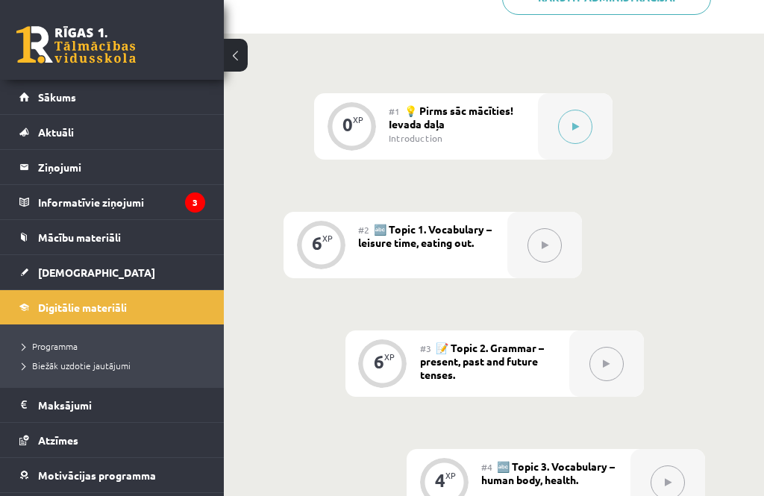
scroll to position [350, 0]
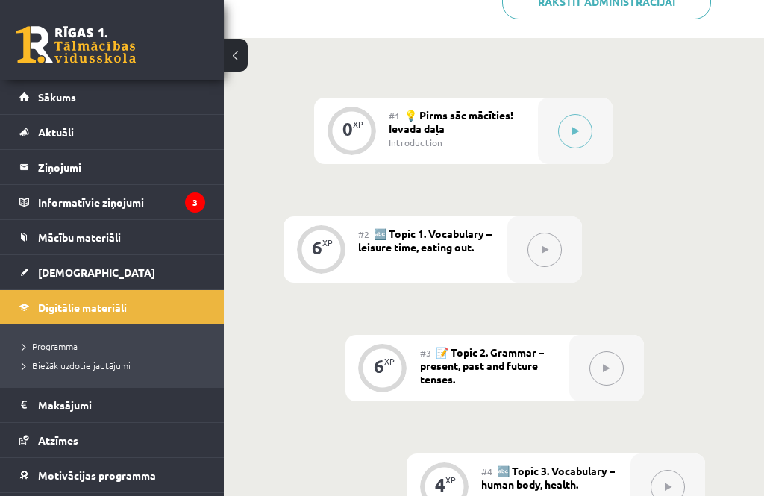
click at [592, 128] on button at bounding box center [575, 131] width 34 height 34
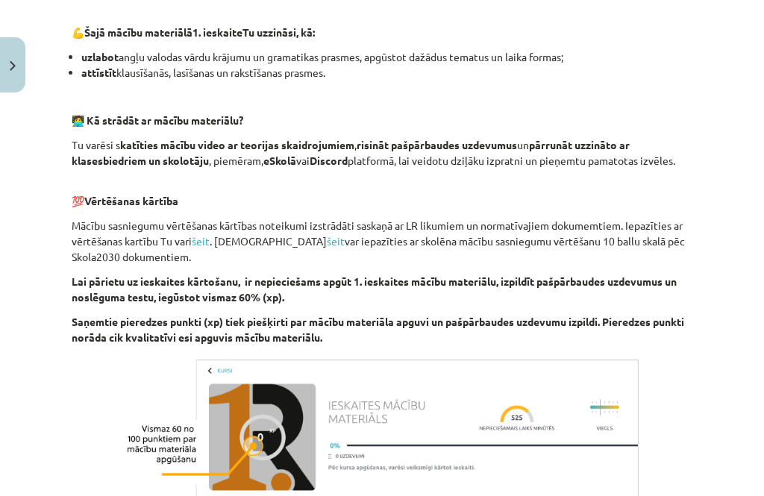
scroll to position [904, 0]
click at [204, 245] on link "šeit" at bounding box center [201, 241] width 18 height 13
click at [327, 248] on link "šeit" at bounding box center [336, 241] width 18 height 13
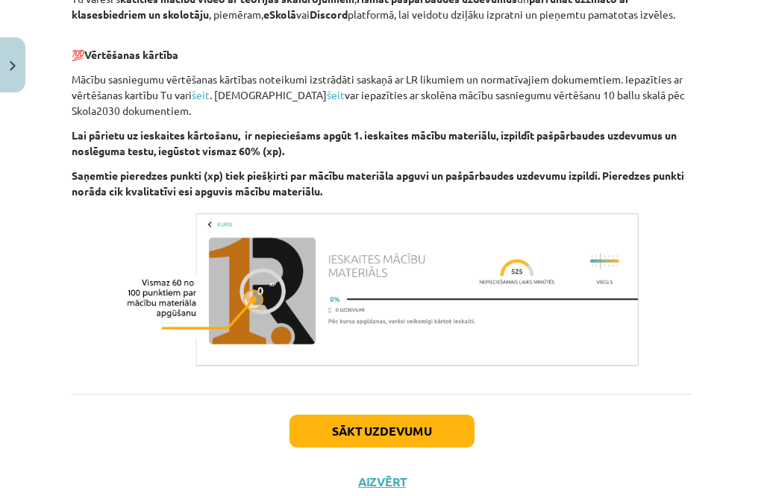
click at [456, 425] on button "Sākt uzdevumu" at bounding box center [381, 431] width 185 height 33
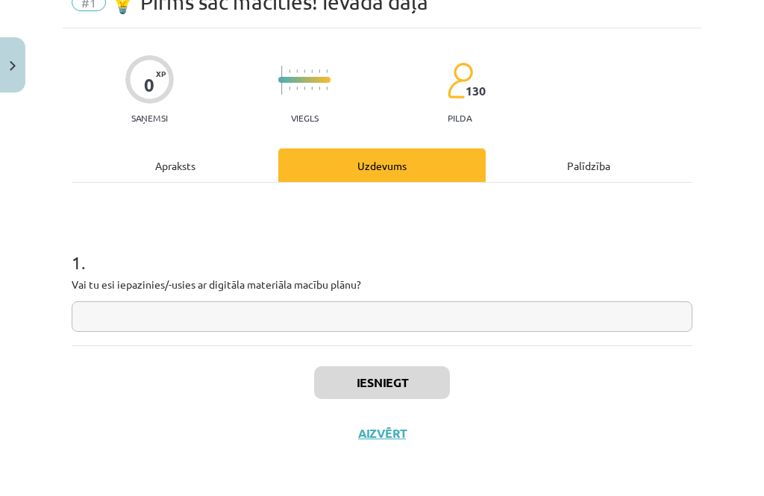
scroll to position [22, 0]
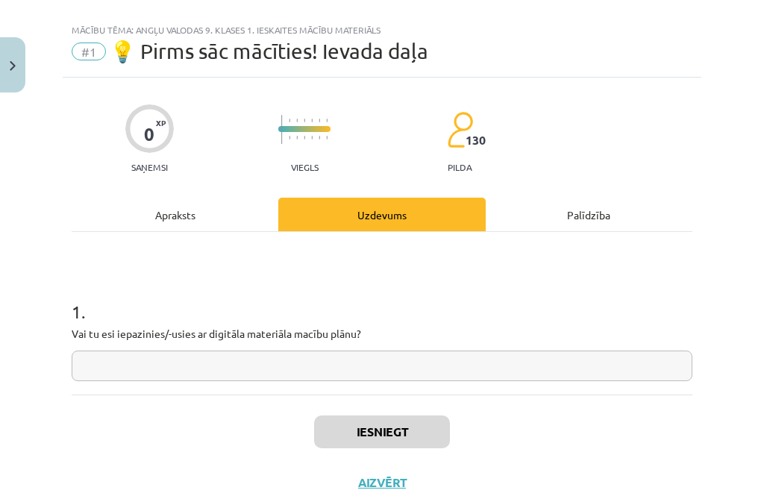
click at [518, 355] on input "text" at bounding box center [382, 365] width 620 height 31
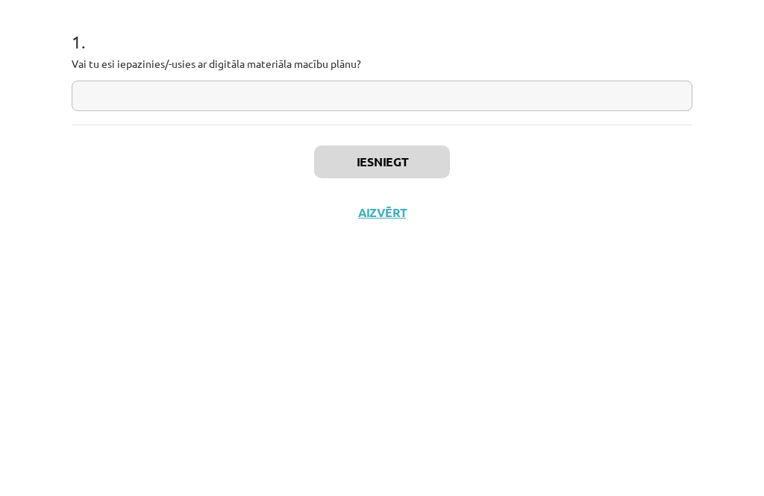
type input "*"
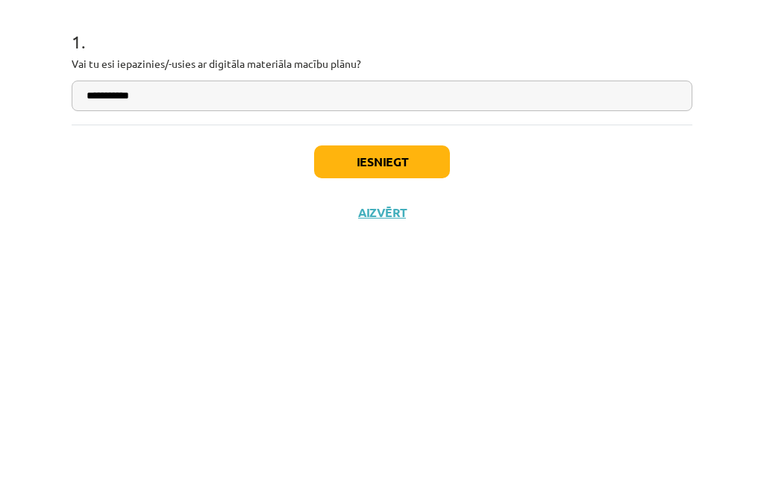
type input "**********"
click at [400, 415] on button "Iesniegt" at bounding box center [382, 431] width 136 height 33
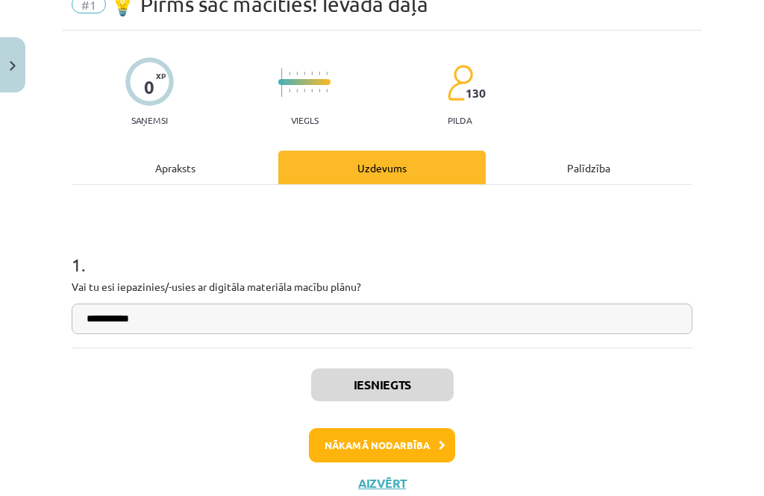
click at [436, 431] on button "Nākamā nodarbība" at bounding box center [382, 445] width 146 height 34
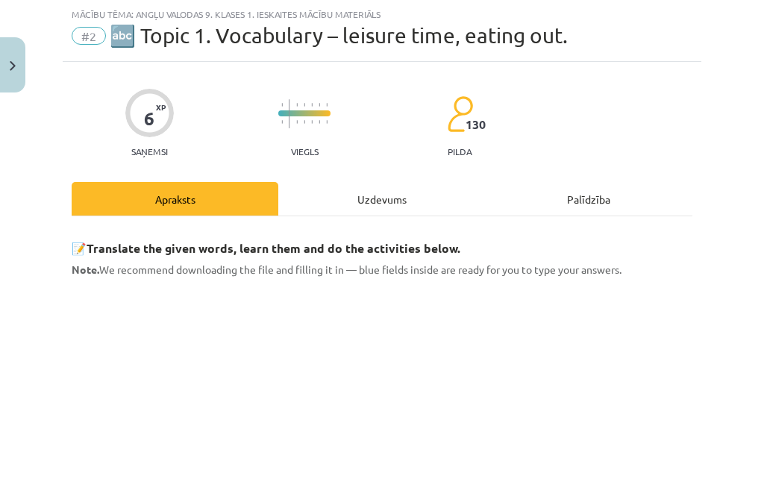
scroll to position [214, 0]
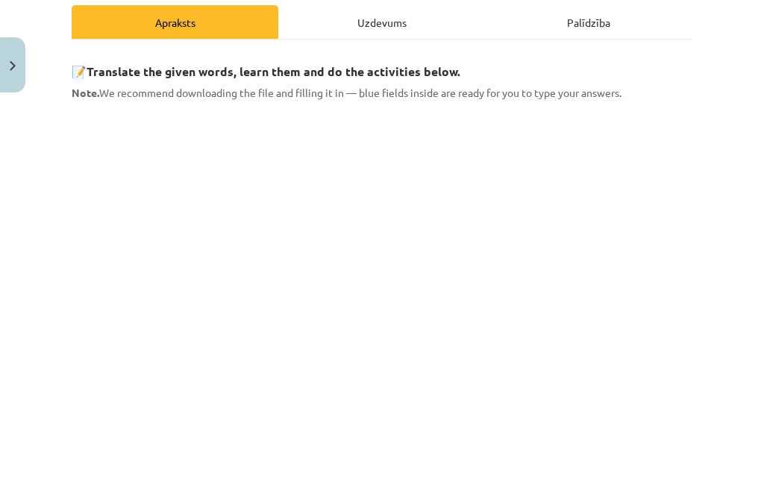
click at [0, 69] on button "Close" at bounding box center [12, 64] width 25 height 55
click at [13, 51] on div "Mācību tēma: Angļu valodas 9. klases 1. ieskaites mācību materiāls #2 🔤 Topic 1…" at bounding box center [382, 248] width 764 height 496
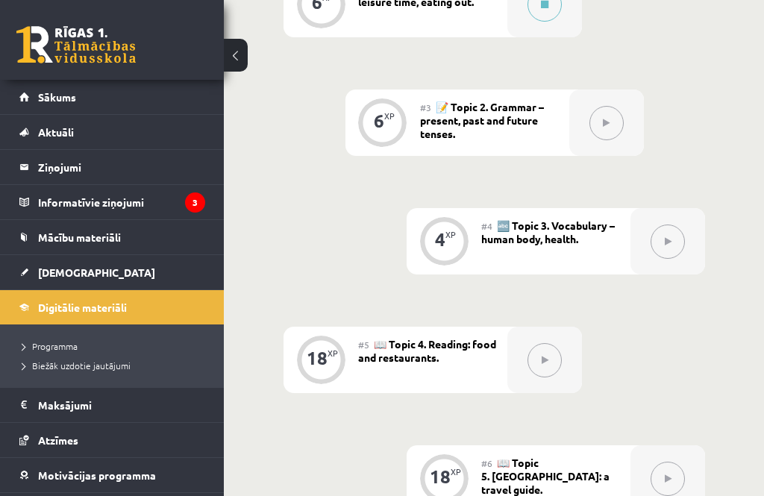
click at [100, 204] on legend "Informatīvie ziņojumi 3" at bounding box center [121, 202] width 167 height 34
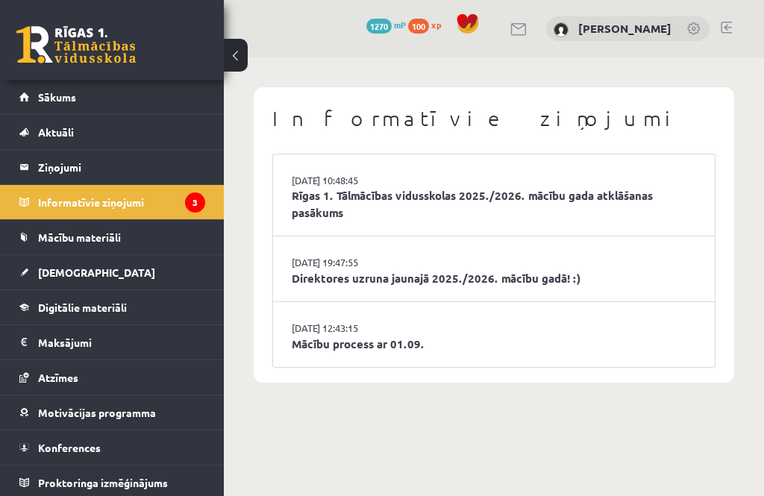
click at [319, 212] on link "Rīgas 1. Tālmācības vidusskolas 2025./2026. mācību gada atklāšanas pasākums" at bounding box center [494, 204] width 404 height 34
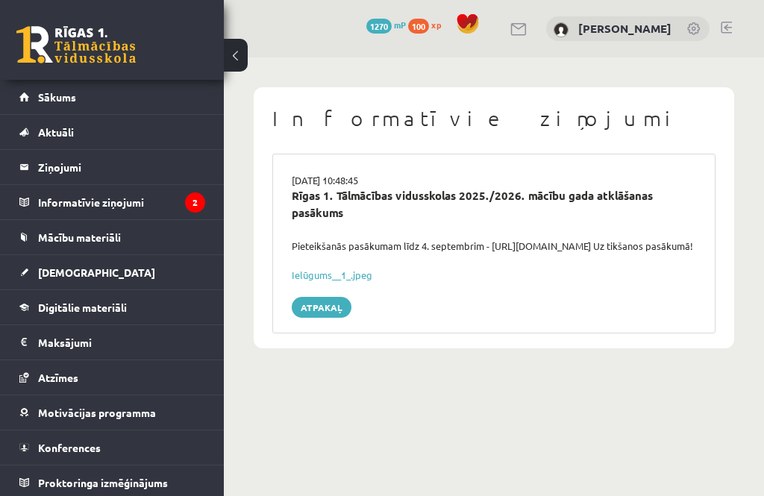
click at [306, 281] on link "Ielūgums__1_.jpeg" at bounding box center [332, 274] width 81 height 13
click at [324, 308] on link "Atpakaļ" at bounding box center [322, 307] width 60 height 21
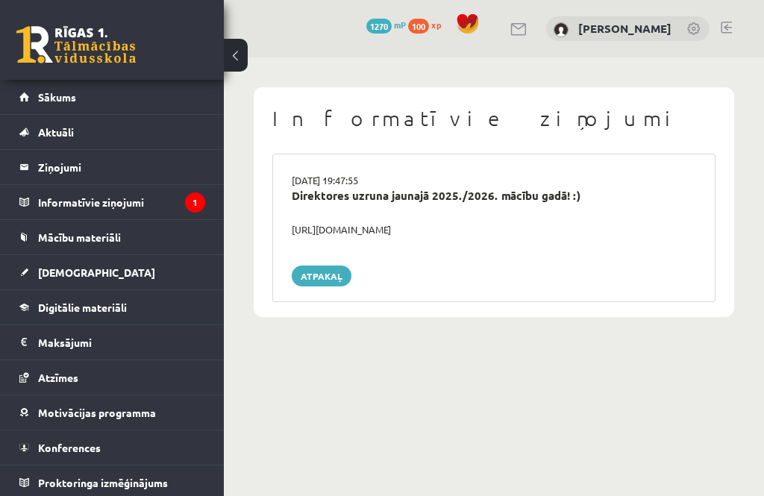
click at [309, 271] on link "Atpakaļ" at bounding box center [322, 275] width 60 height 21
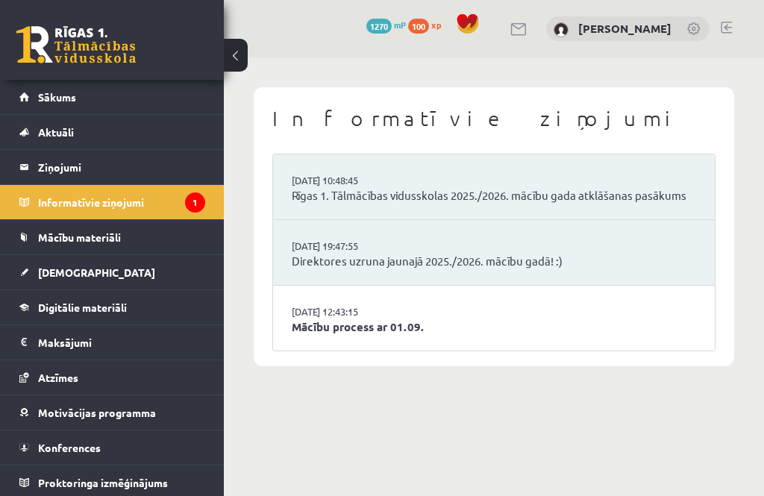
click at [316, 311] on link "[DATE] 12:43:15" at bounding box center [348, 311] width 112 height 15
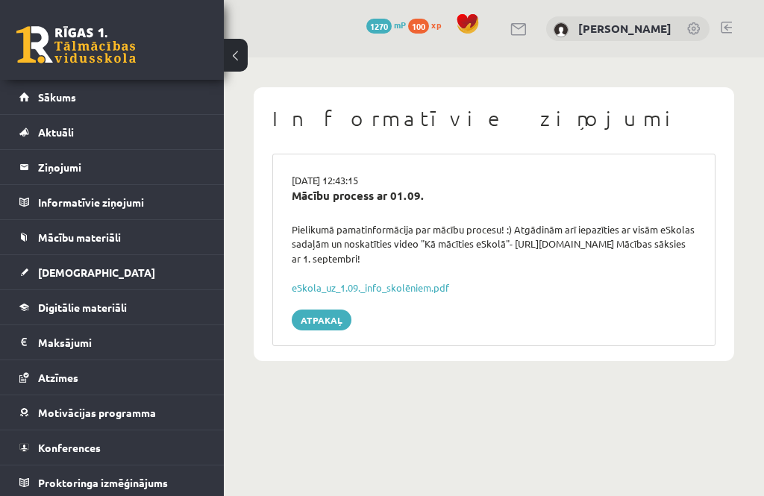
click at [310, 288] on link "eSkola_uz_1.09._info_skolēniem.pdf" at bounding box center [370, 287] width 157 height 13
click at [48, 93] on span "Sākums" at bounding box center [57, 96] width 38 height 13
